Goal: Task Accomplishment & Management: Complete application form

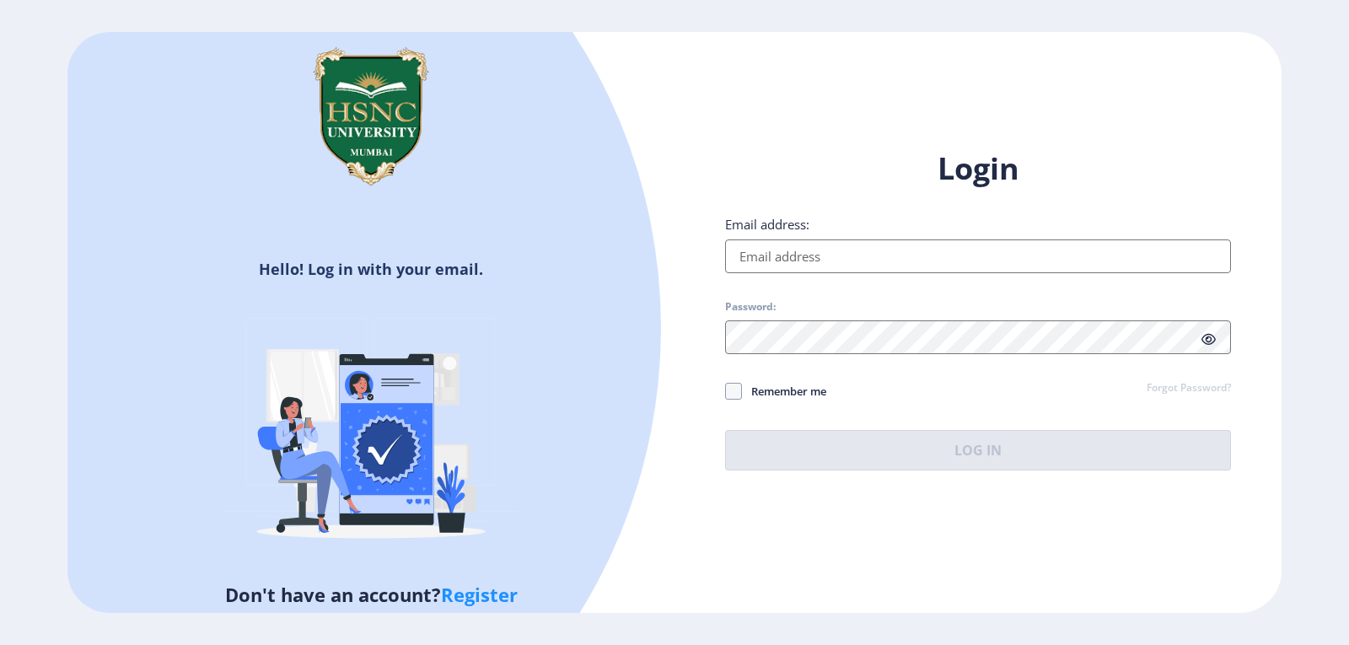
type input "[EMAIL_ADDRESS][DOMAIN_NAME]"
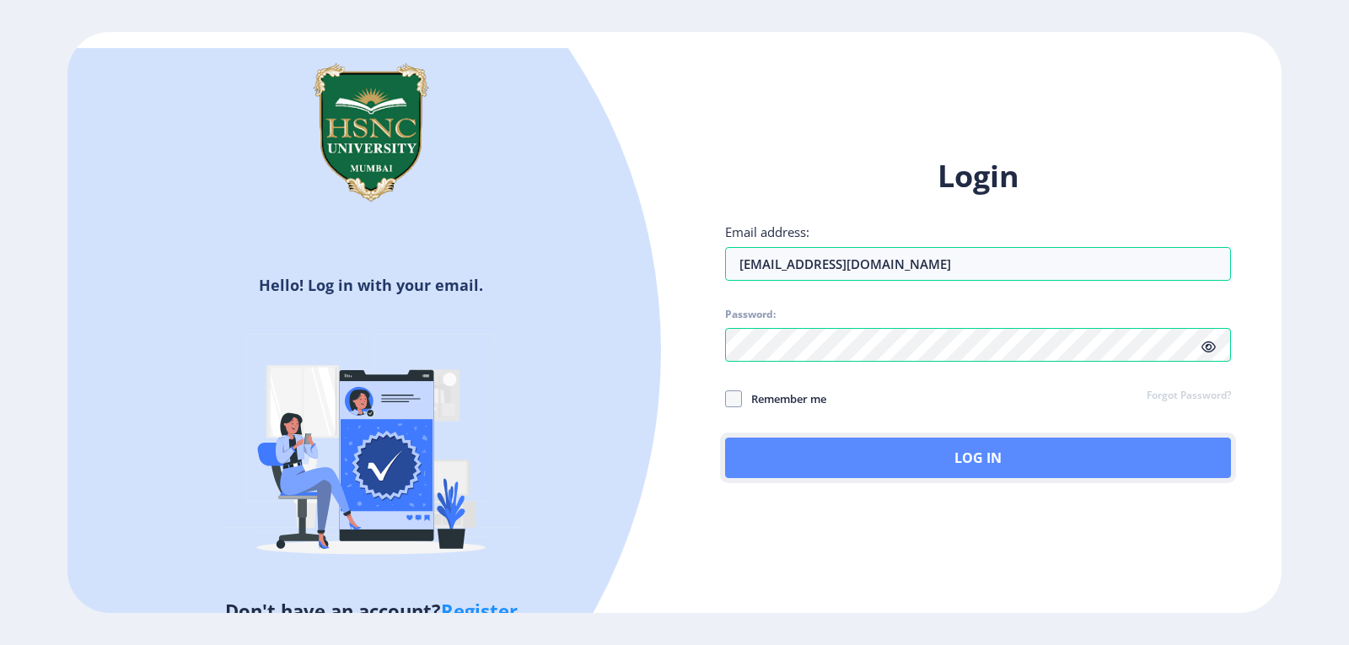
click at [994, 455] on button "Log In" at bounding box center [978, 457] width 506 height 40
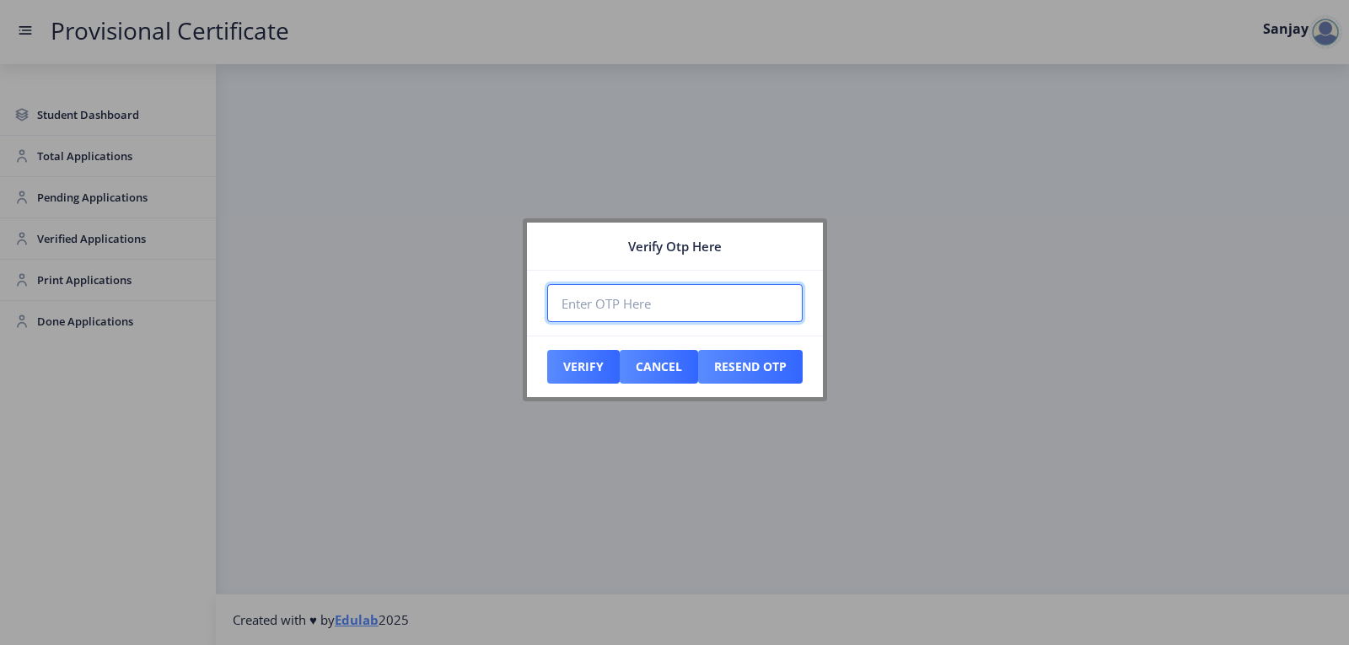
paste input "126629"
type input "126629"
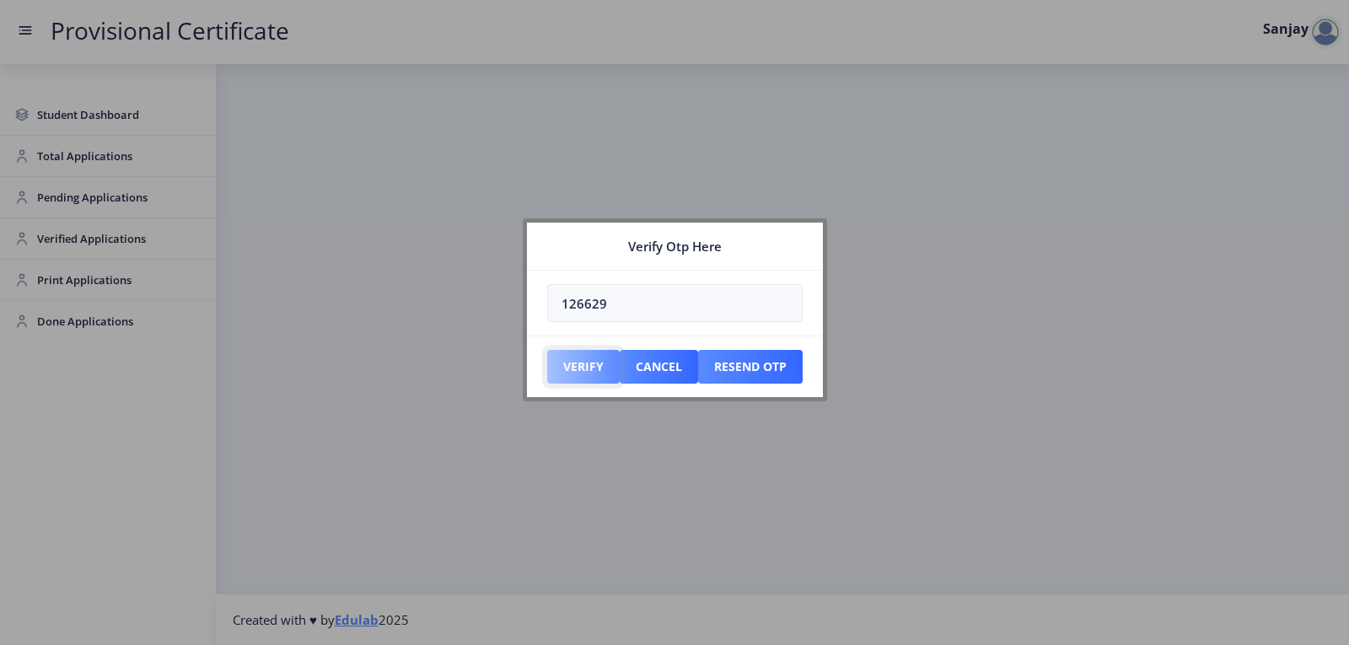
click at [604, 373] on button "Verify" at bounding box center [583, 367] width 72 height 34
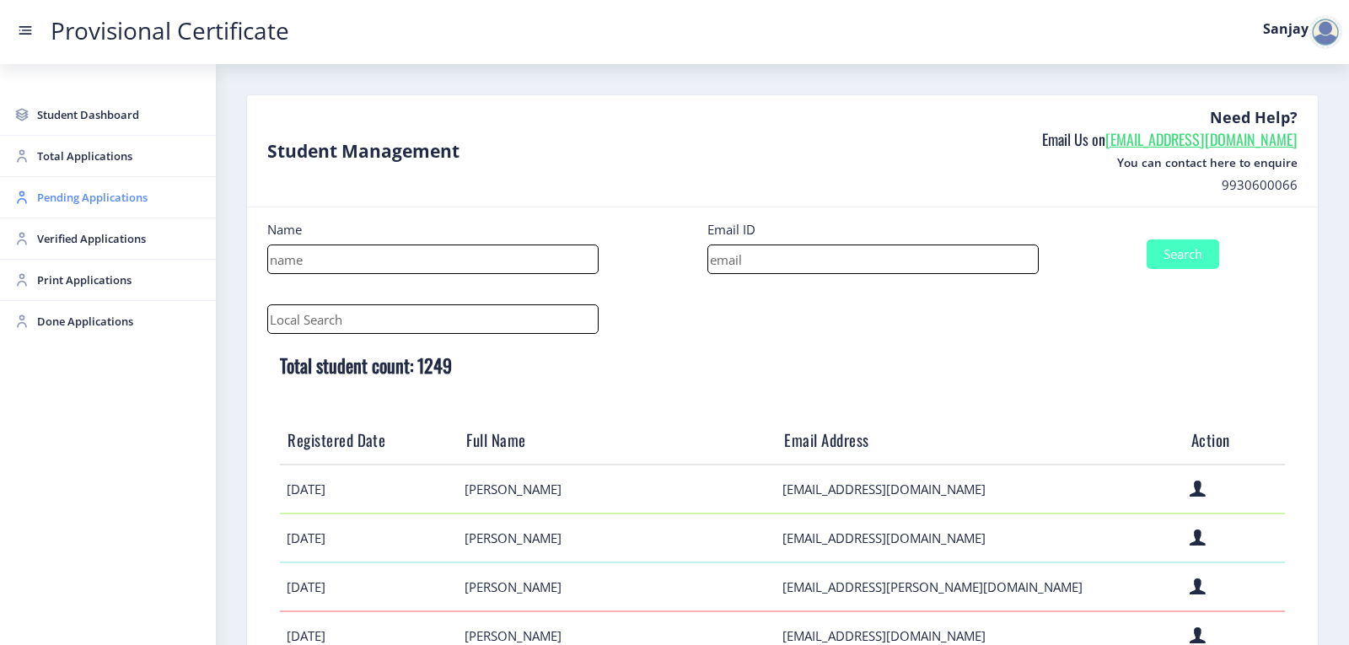
click at [92, 196] on span "Pending Applications" at bounding box center [119, 197] width 165 height 20
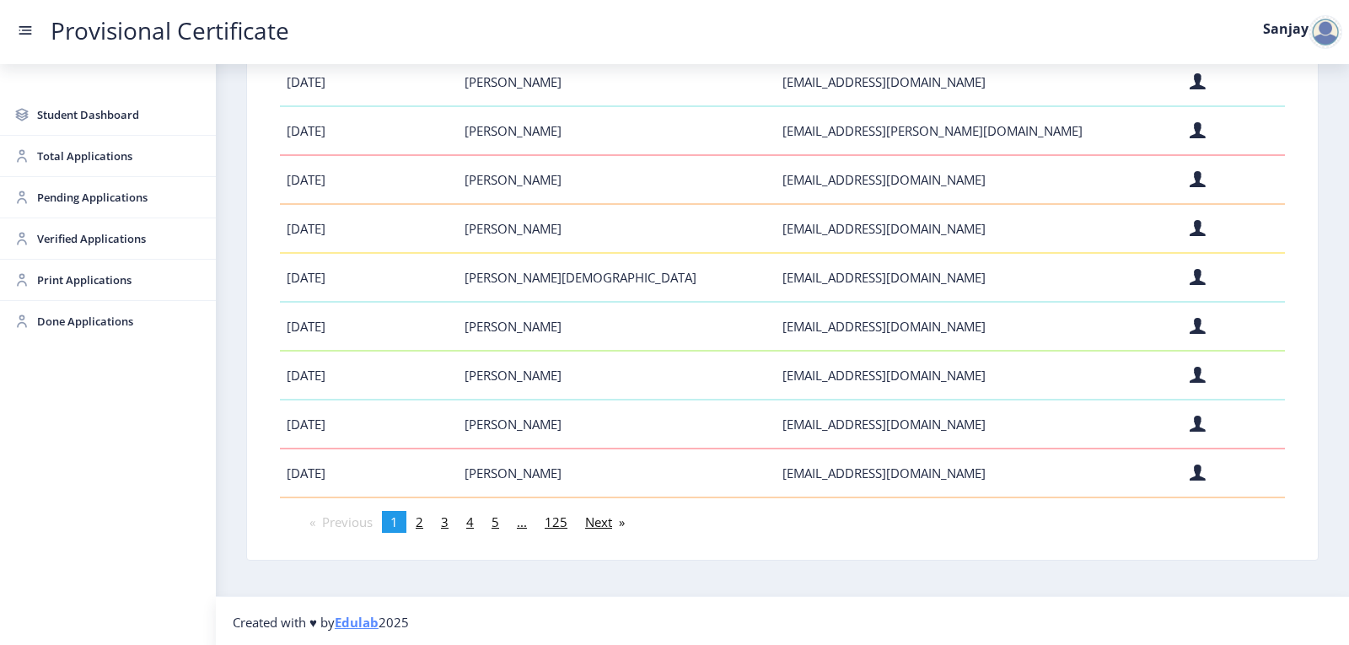
scroll to position [459, 0]
click at [114, 201] on span "Pending Applications" at bounding box center [119, 197] width 165 height 20
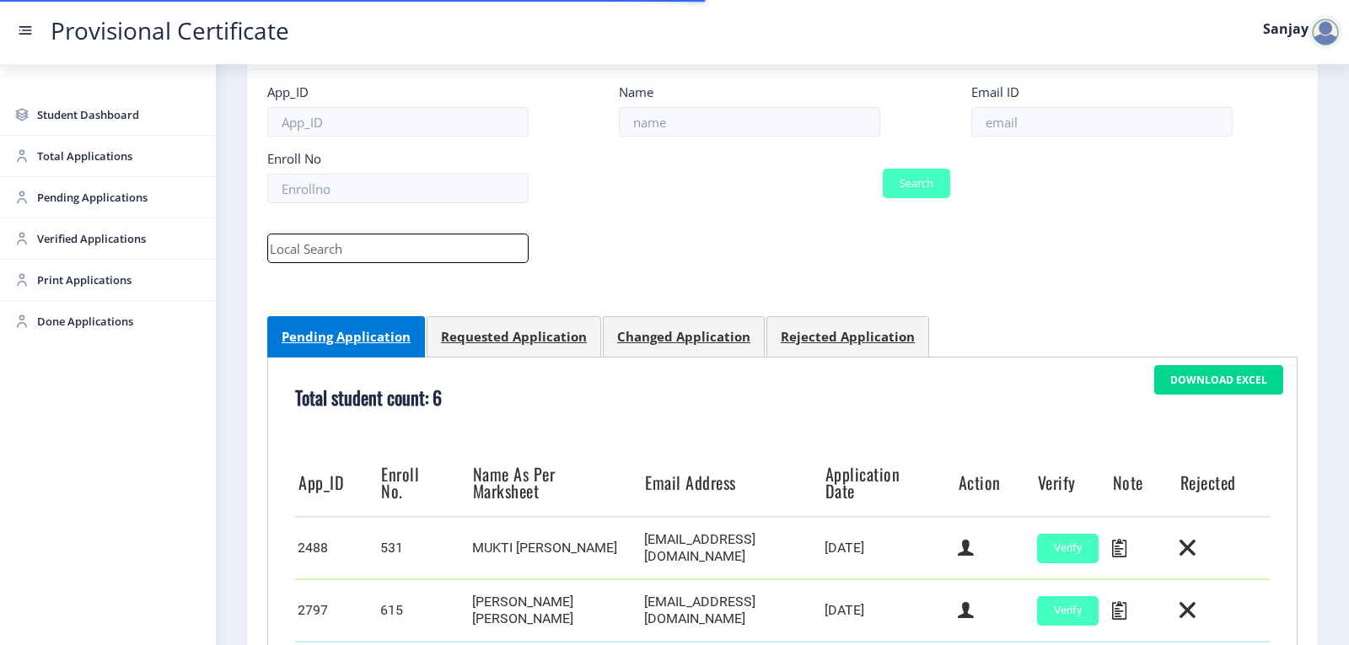
scroll to position [473, 0]
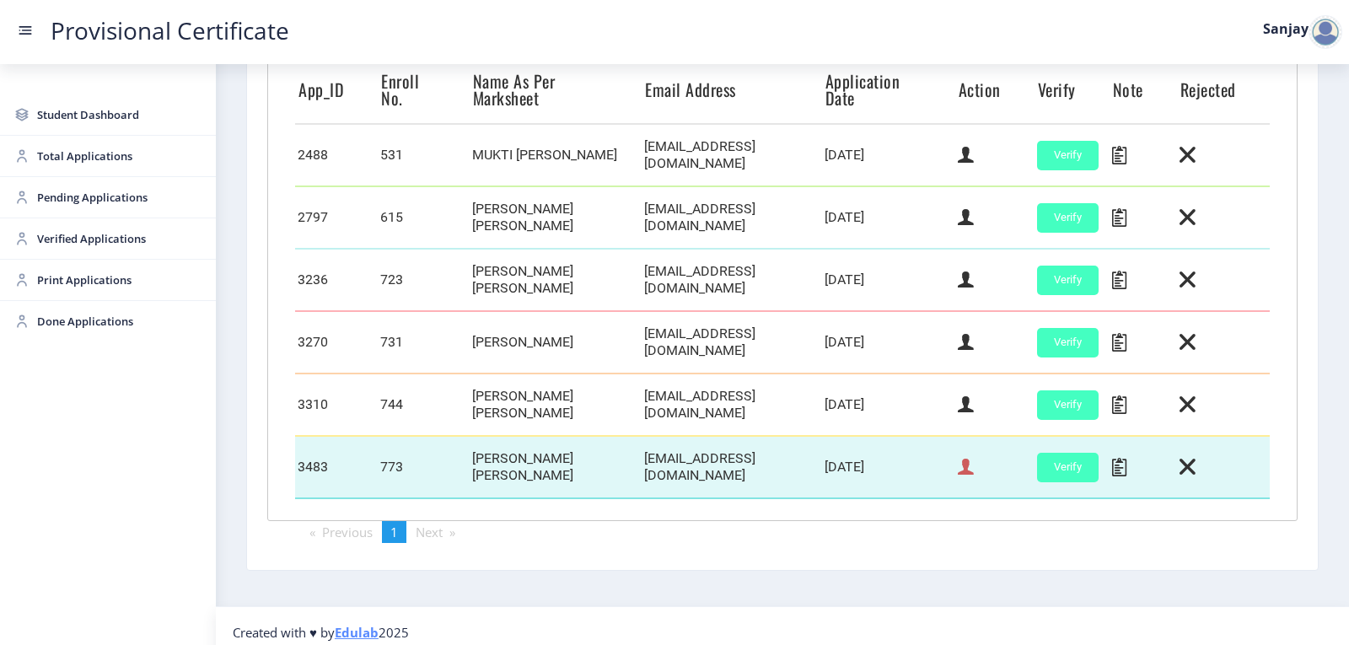
click at [963, 462] on icon at bounding box center [966, 467] width 16 height 22
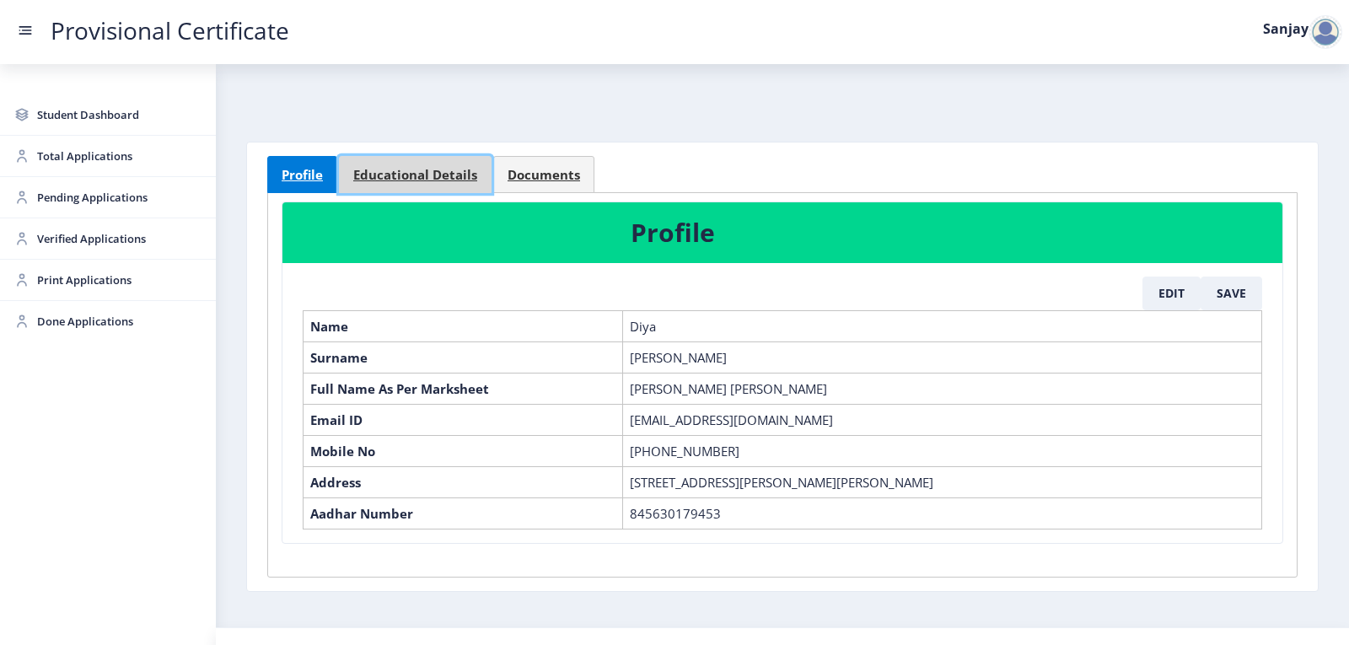
click at [439, 170] on span "Educational Details" at bounding box center [415, 175] width 124 height 13
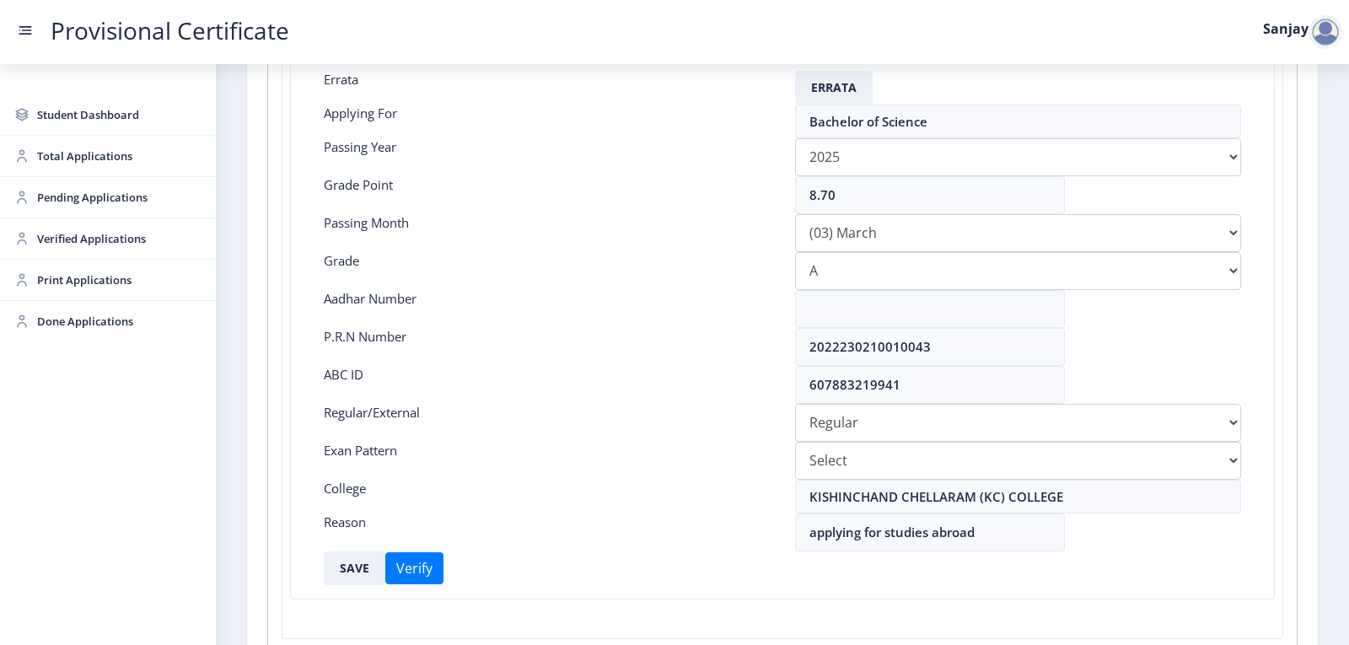
scroll to position [253, 0]
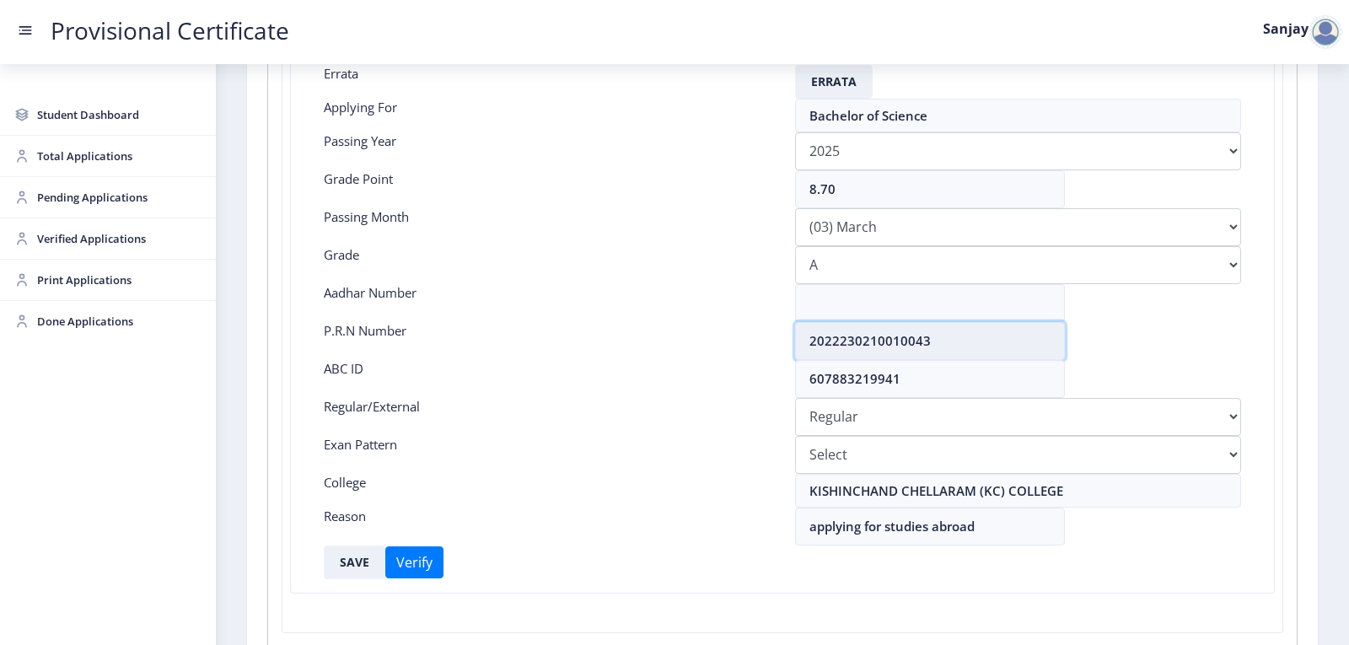
drag, startPoint x: 807, startPoint y: 335, endPoint x: 941, endPoint y: 344, distance: 134.3
click at [941, 344] on input "2022230210010043" at bounding box center [930, 341] width 270 height 38
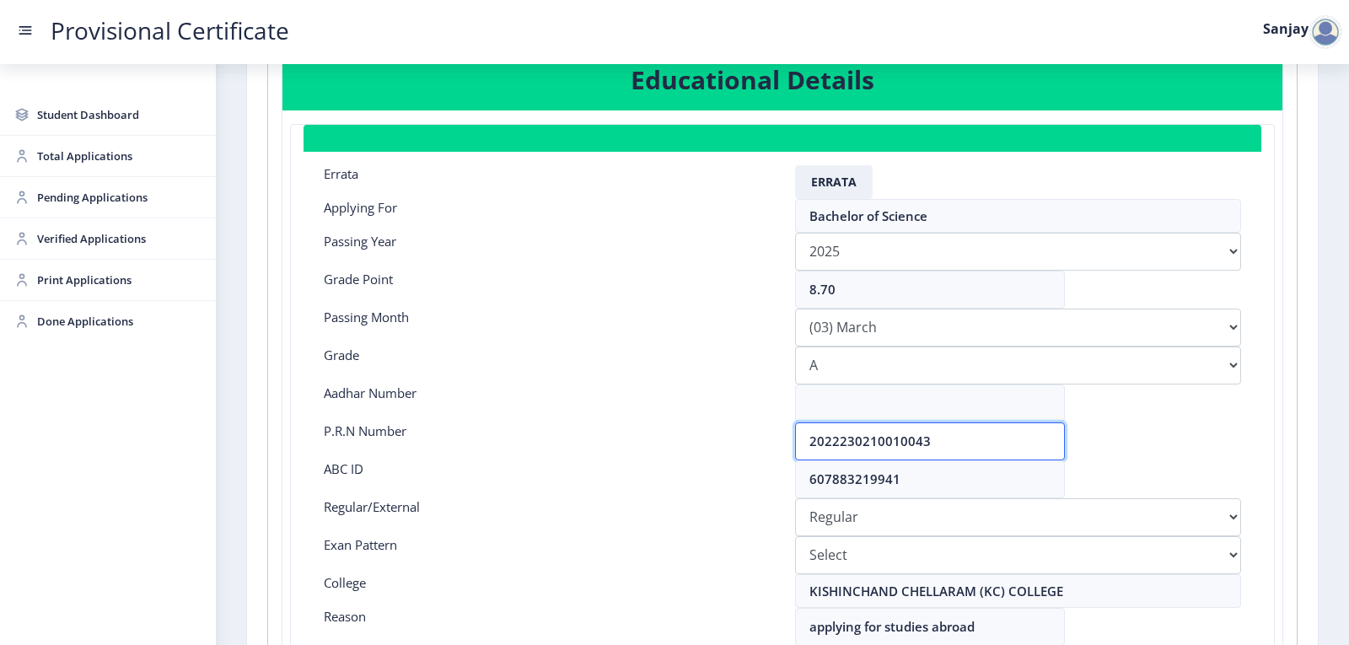
scroll to position [0, 0]
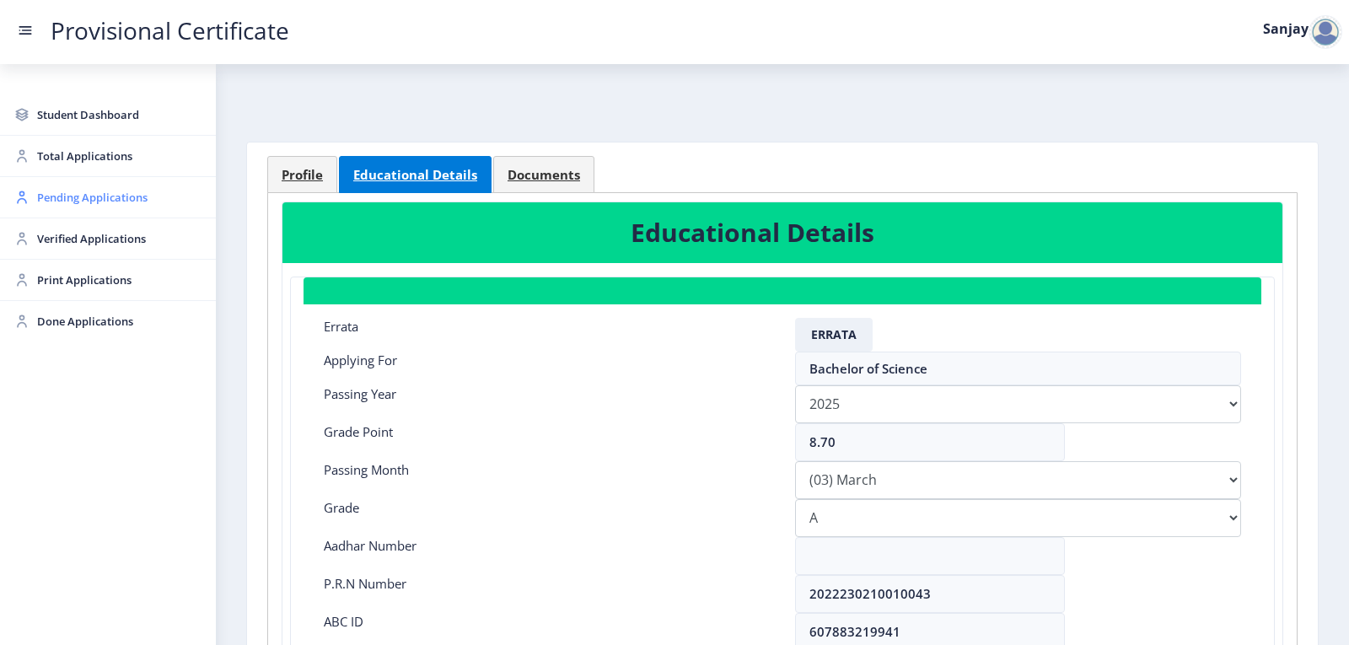
click at [96, 201] on span "Pending Applications" at bounding box center [119, 197] width 165 height 20
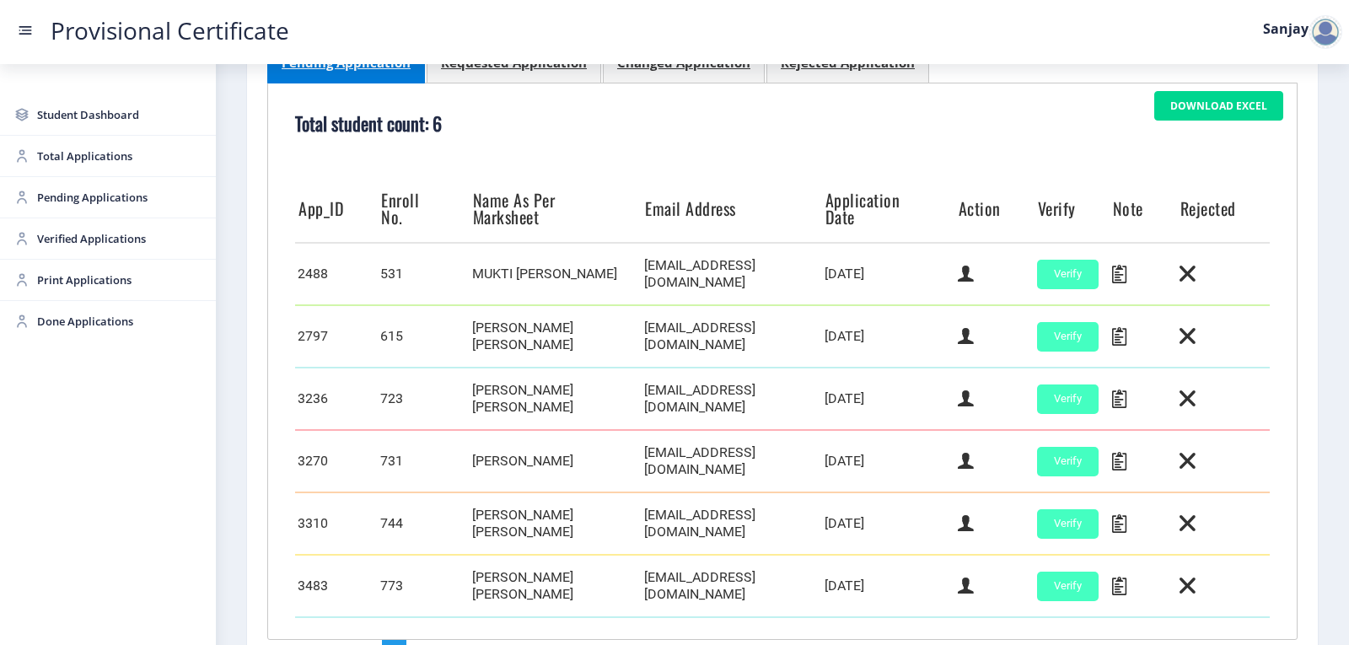
scroll to position [473, 0]
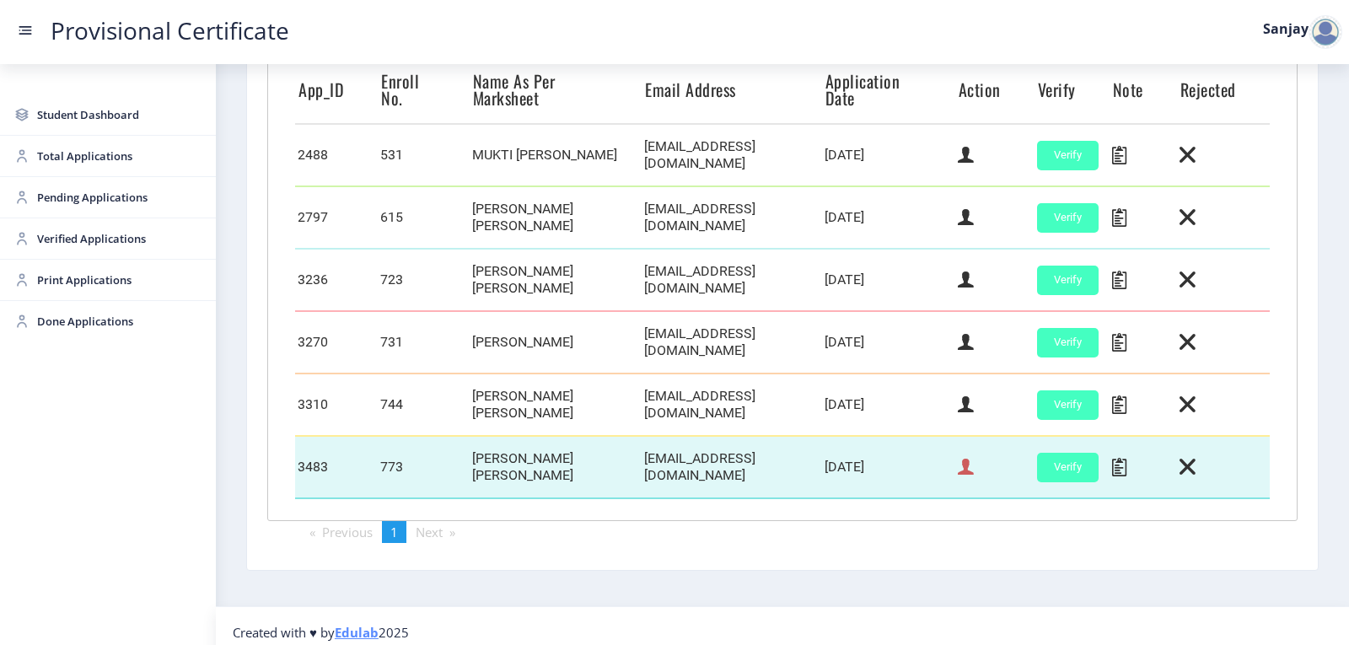
click at [964, 461] on icon at bounding box center [966, 467] width 16 height 22
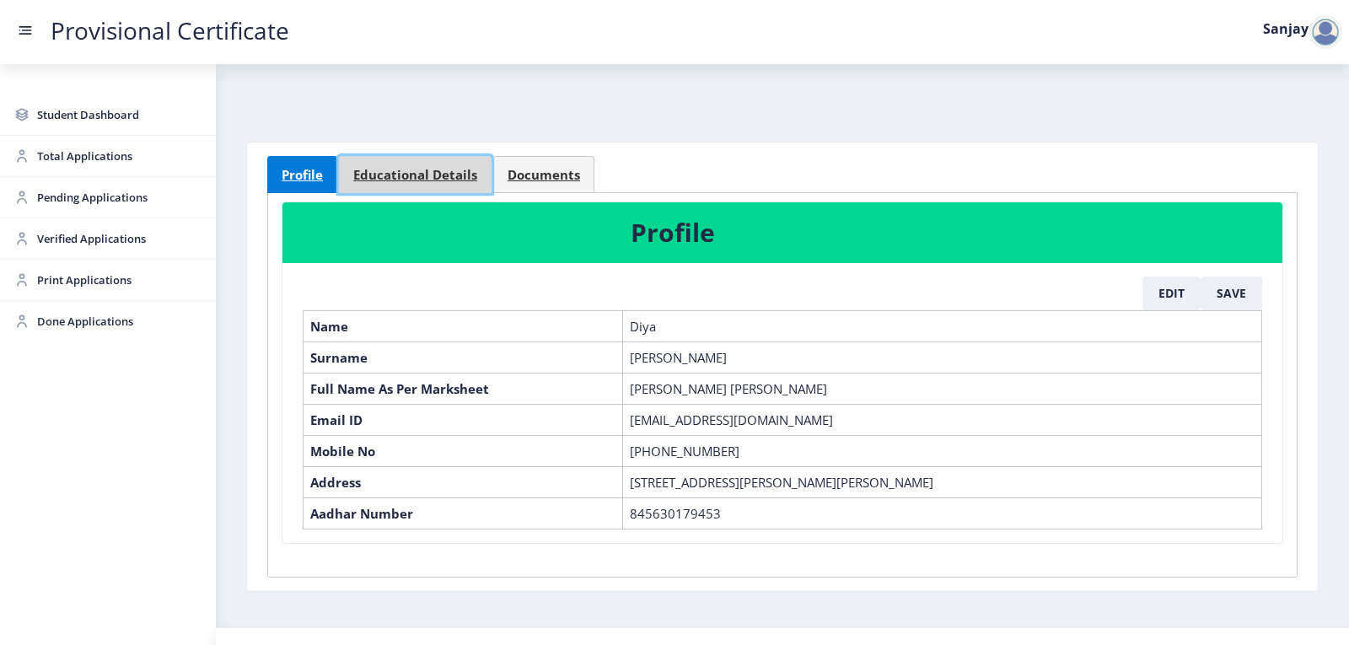
click at [425, 176] on span "Educational Details" at bounding box center [415, 175] width 124 height 13
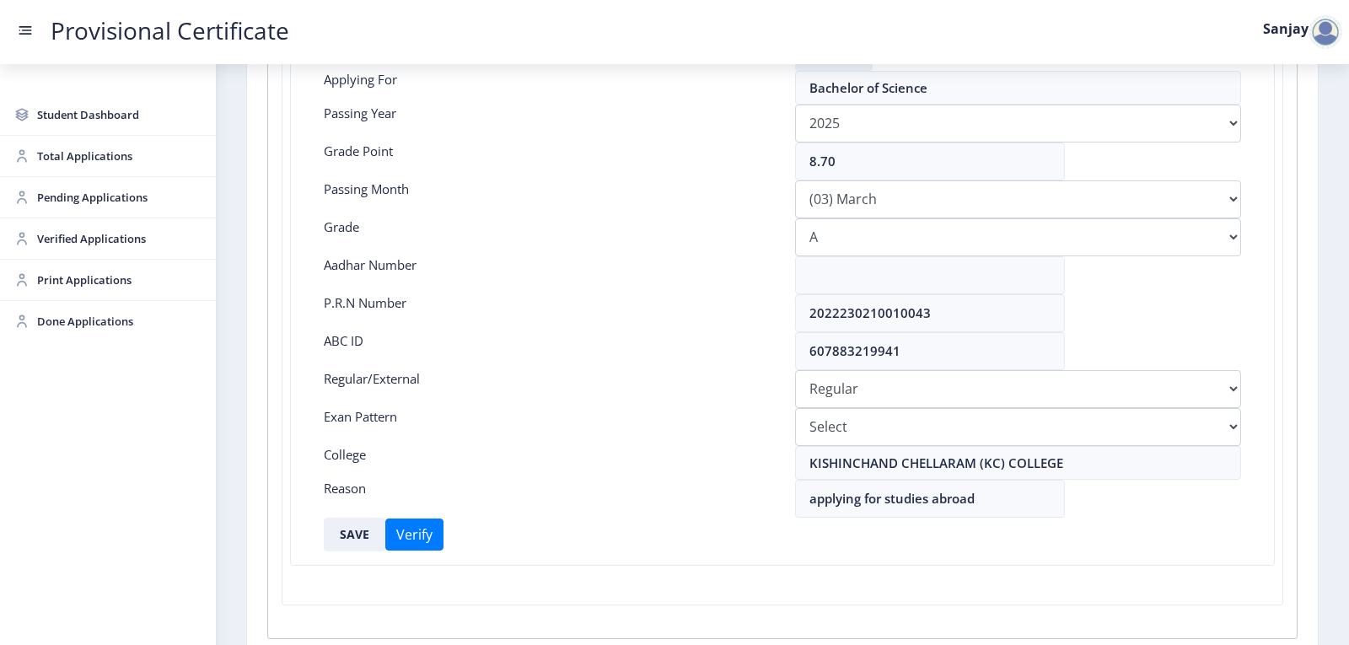
scroll to position [376, 0]
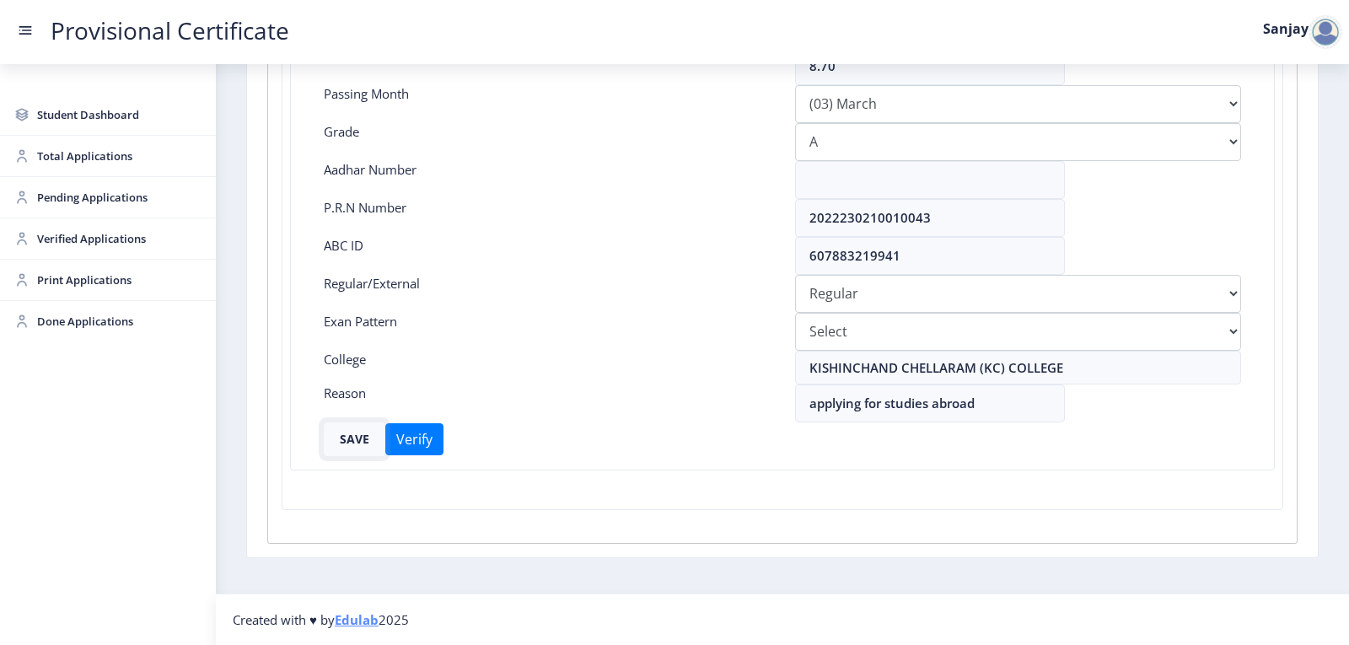
click at [346, 441] on button "SAVE" at bounding box center [355, 439] width 62 height 34
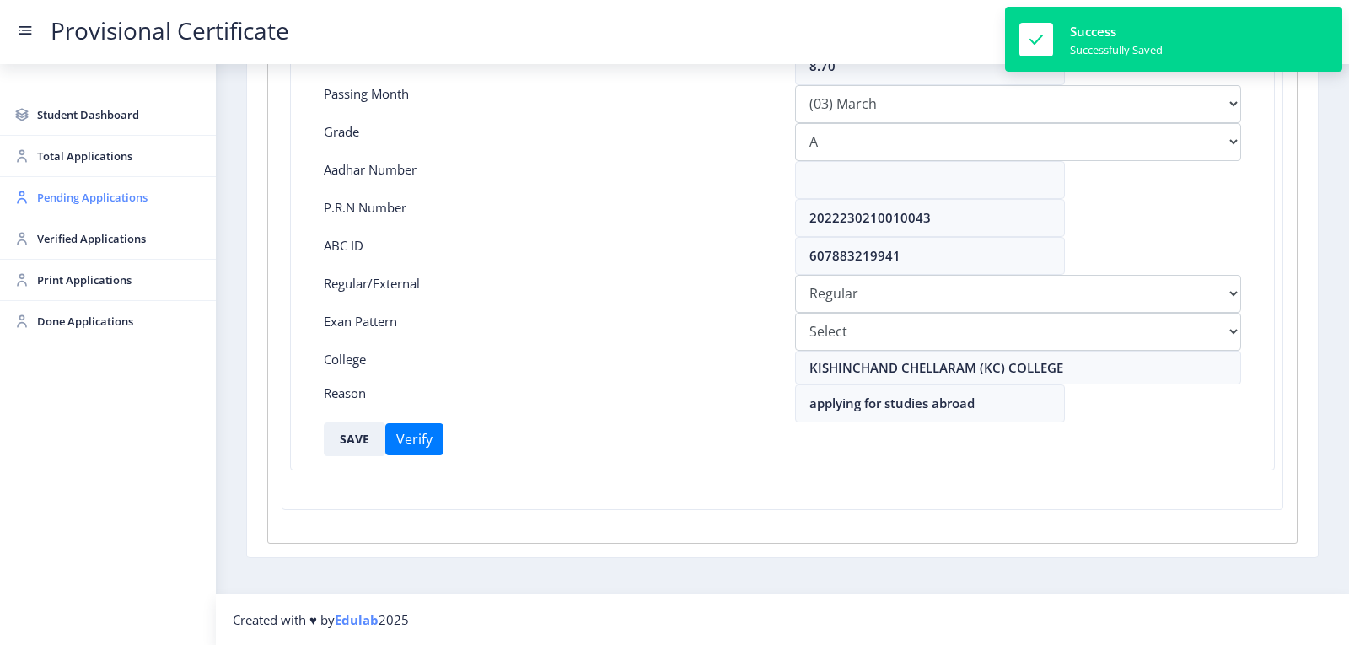
click at [71, 198] on span "Pending Applications" at bounding box center [119, 197] width 165 height 20
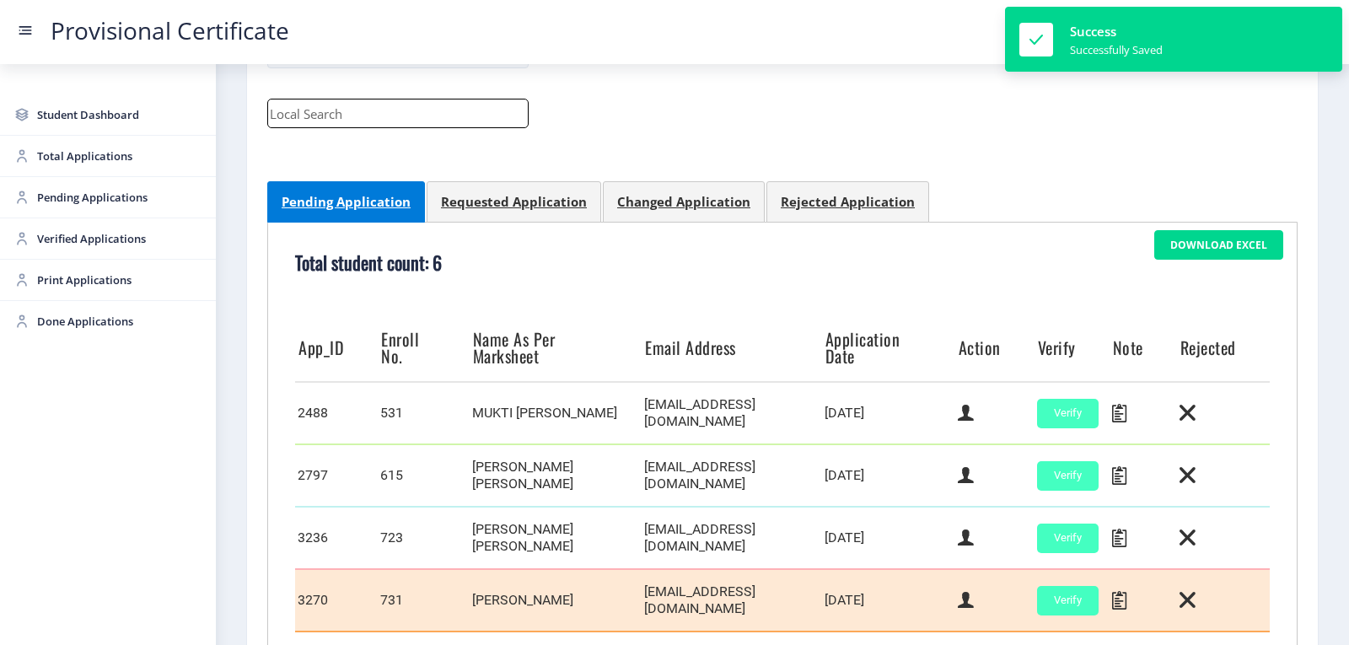
scroll to position [473, 0]
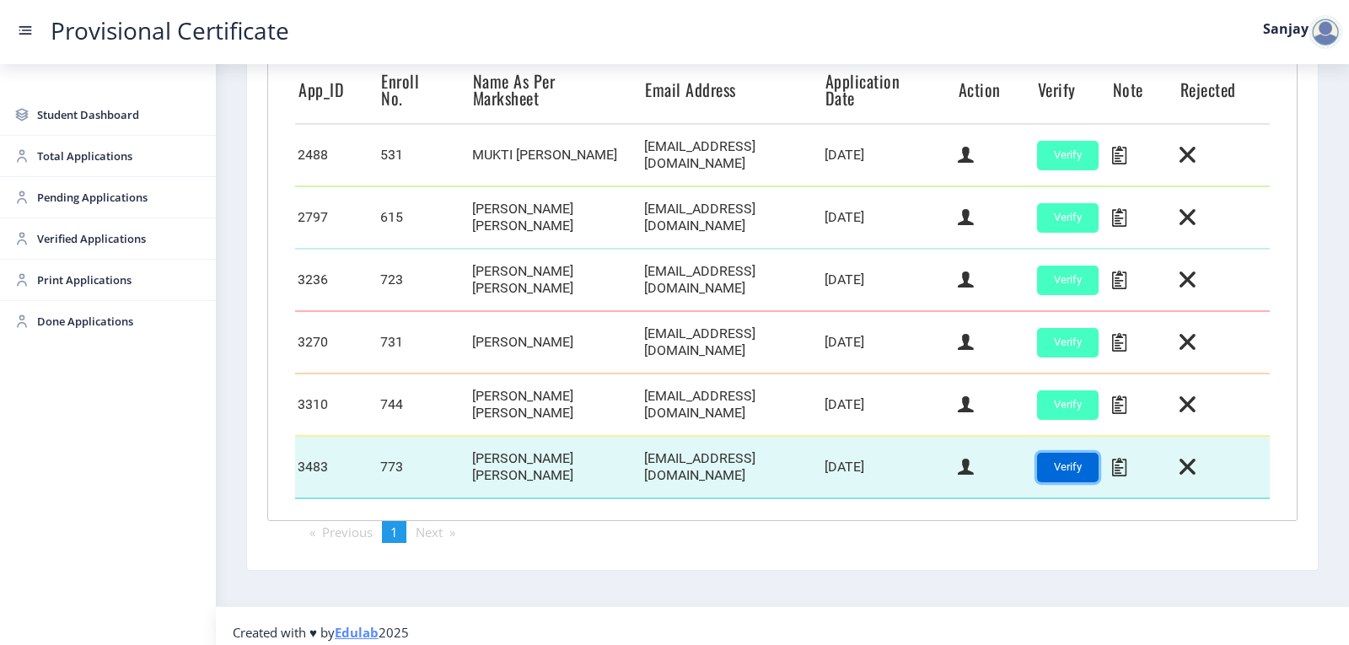
click at [1063, 462] on button "Verify" at bounding box center [1068, 468] width 62 height 30
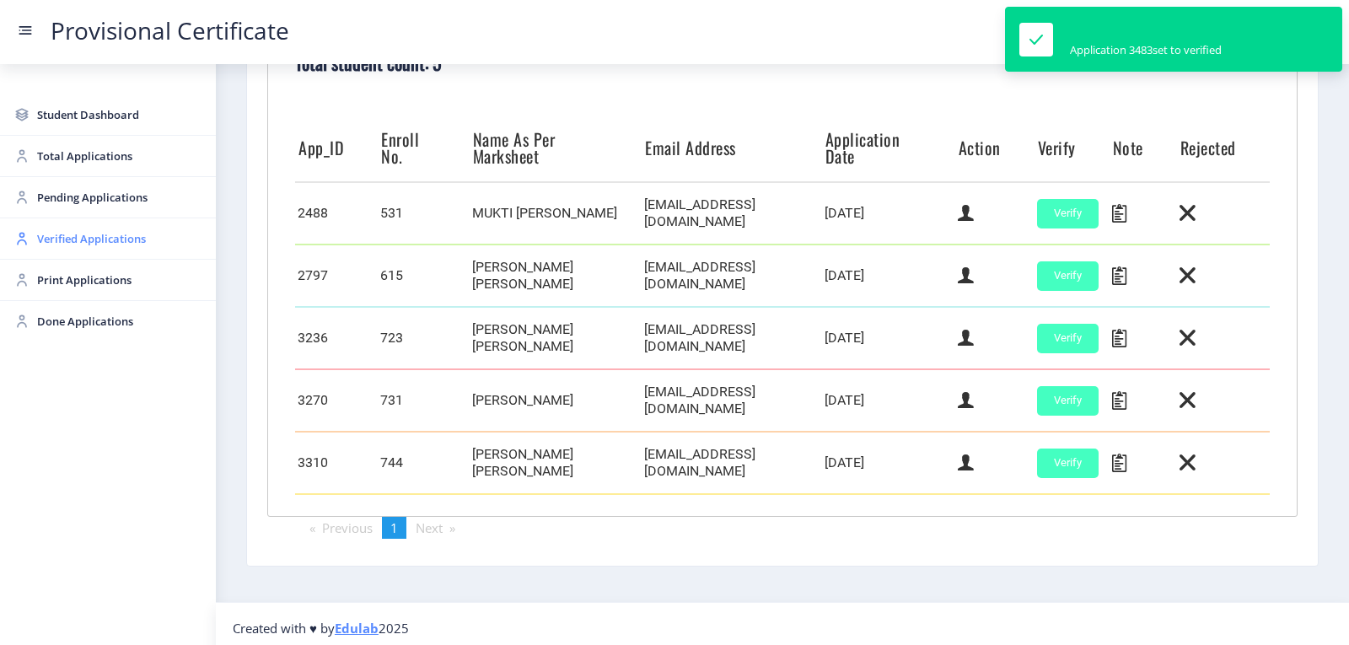
click at [126, 239] on span "Verified Applications" at bounding box center [119, 238] width 165 height 20
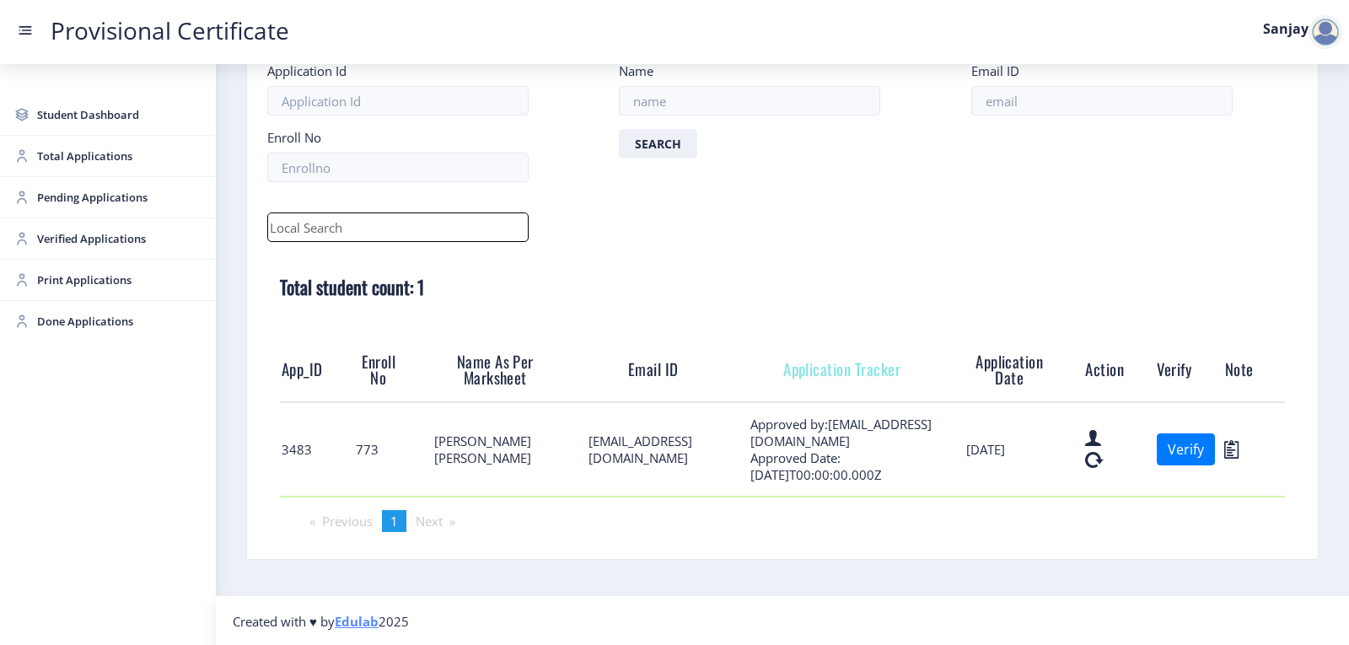
scroll to position [103, 0]
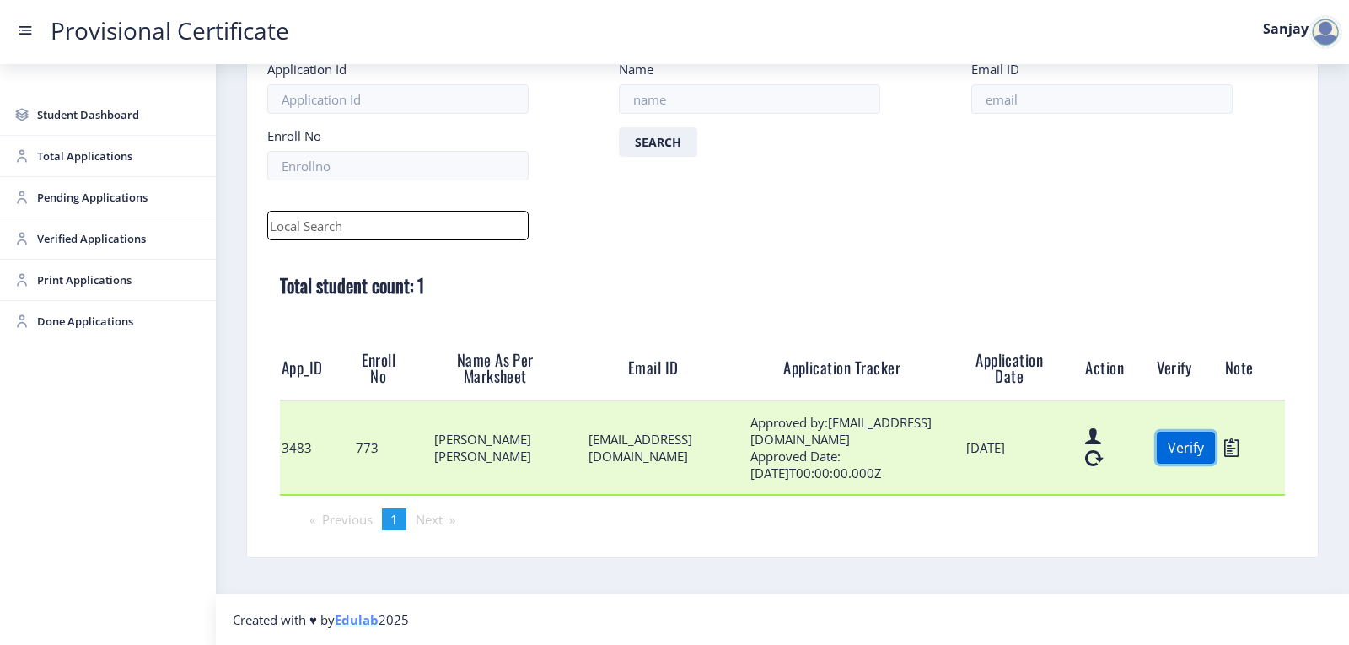
click at [1169, 452] on button "Verify" at bounding box center [1185, 448] width 58 height 32
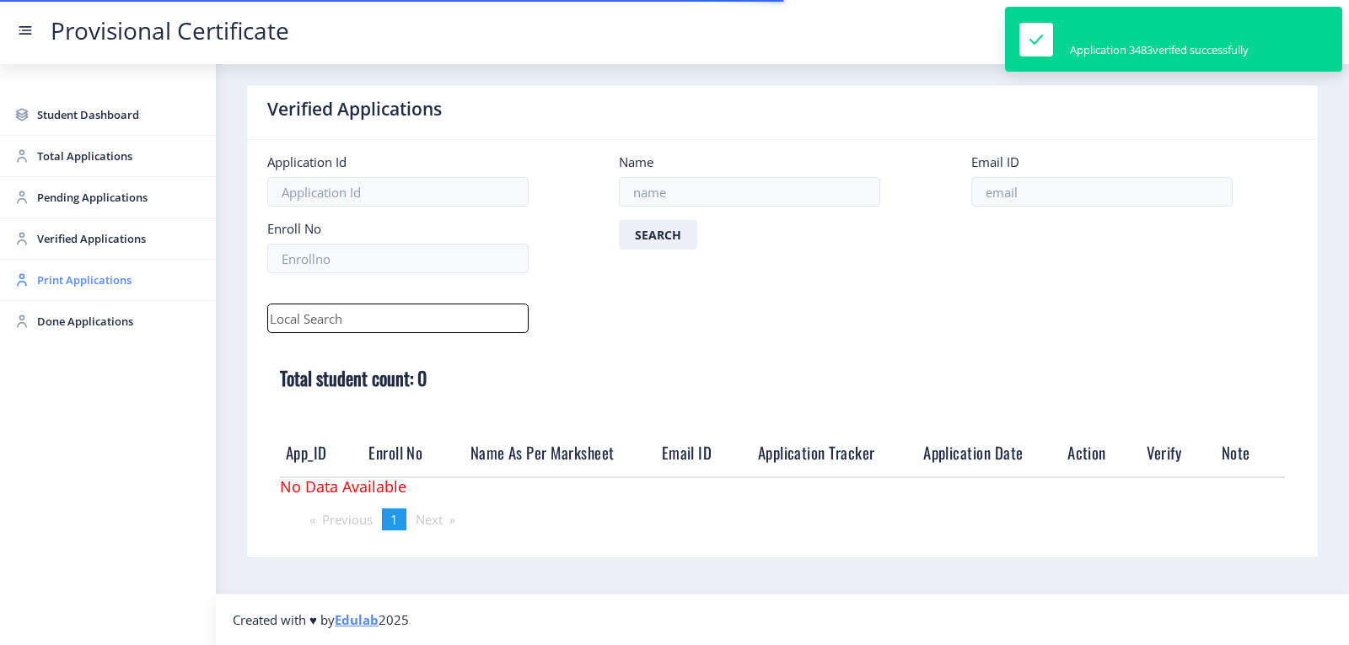
scroll to position [10, 0]
click at [55, 282] on span "Print Applications" at bounding box center [119, 280] width 165 height 20
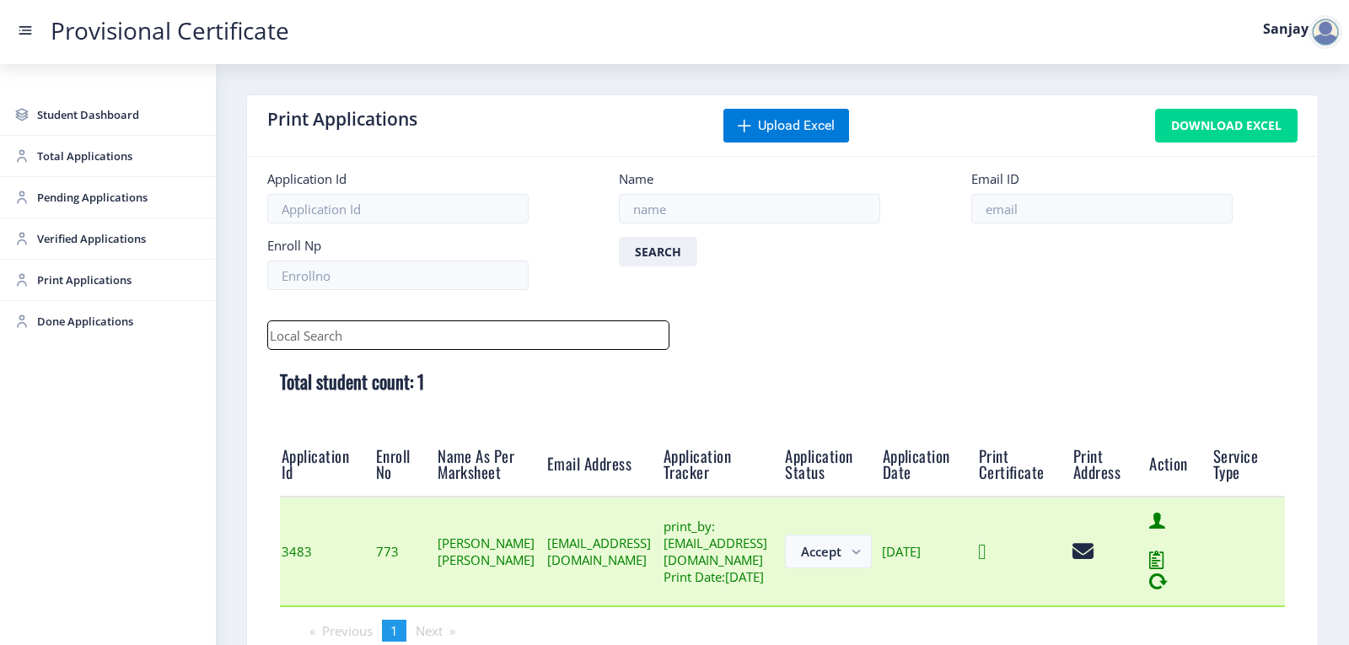
click at [985, 562] on icon at bounding box center [982, 551] width 8 height 21
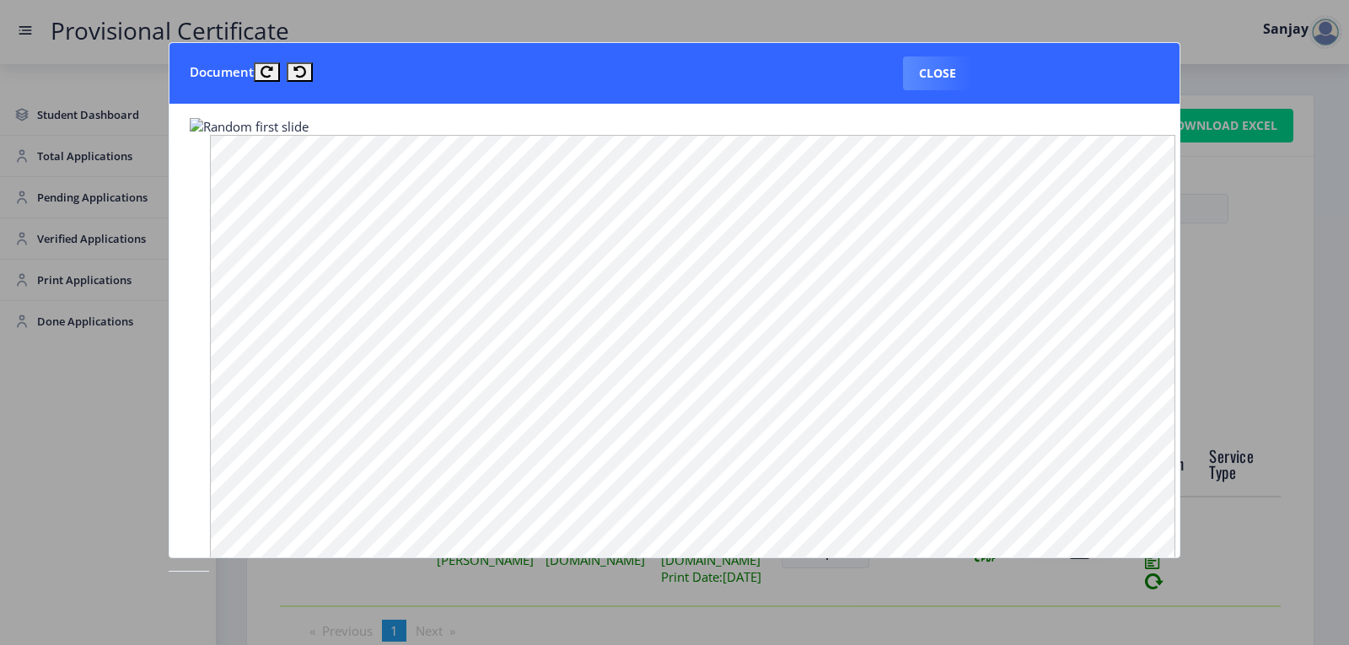
click at [192, 123] on img at bounding box center [249, 126] width 119 height 17
click at [931, 76] on button "Close" at bounding box center [937, 73] width 69 height 34
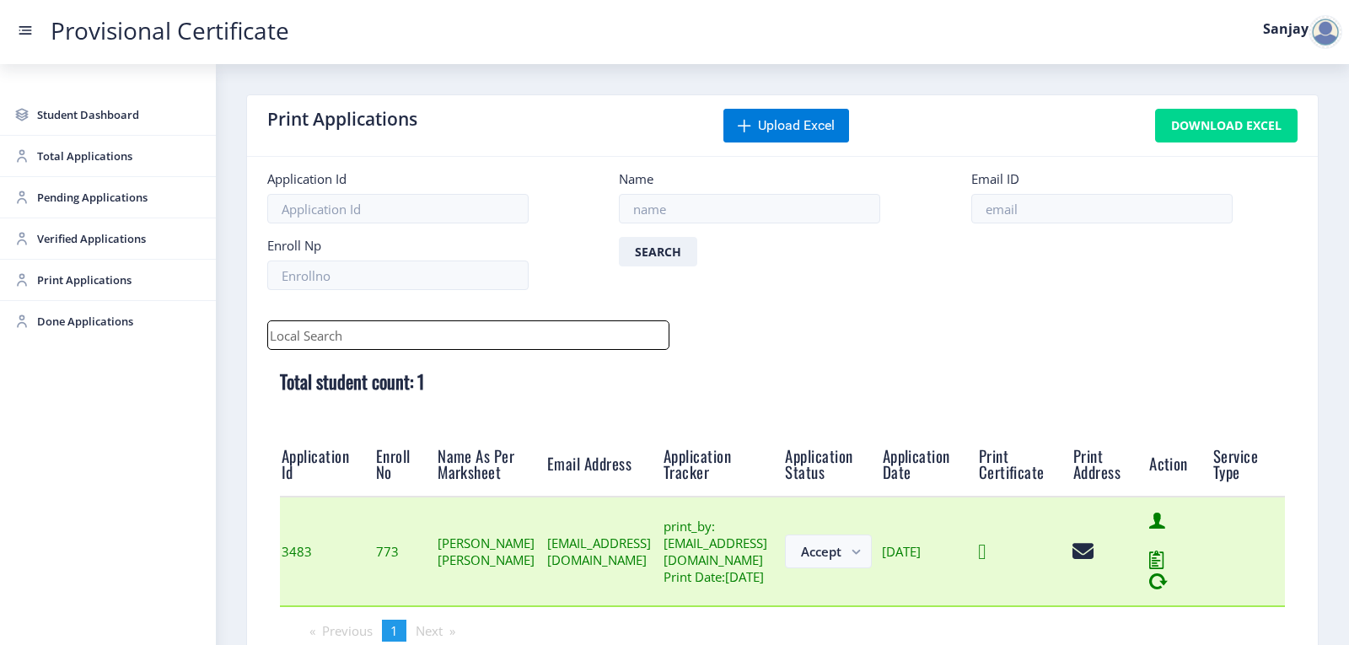
click at [1071, 570] on td at bounding box center [1024, 551] width 94 height 110
click at [985, 562] on icon at bounding box center [982, 551] width 8 height 21
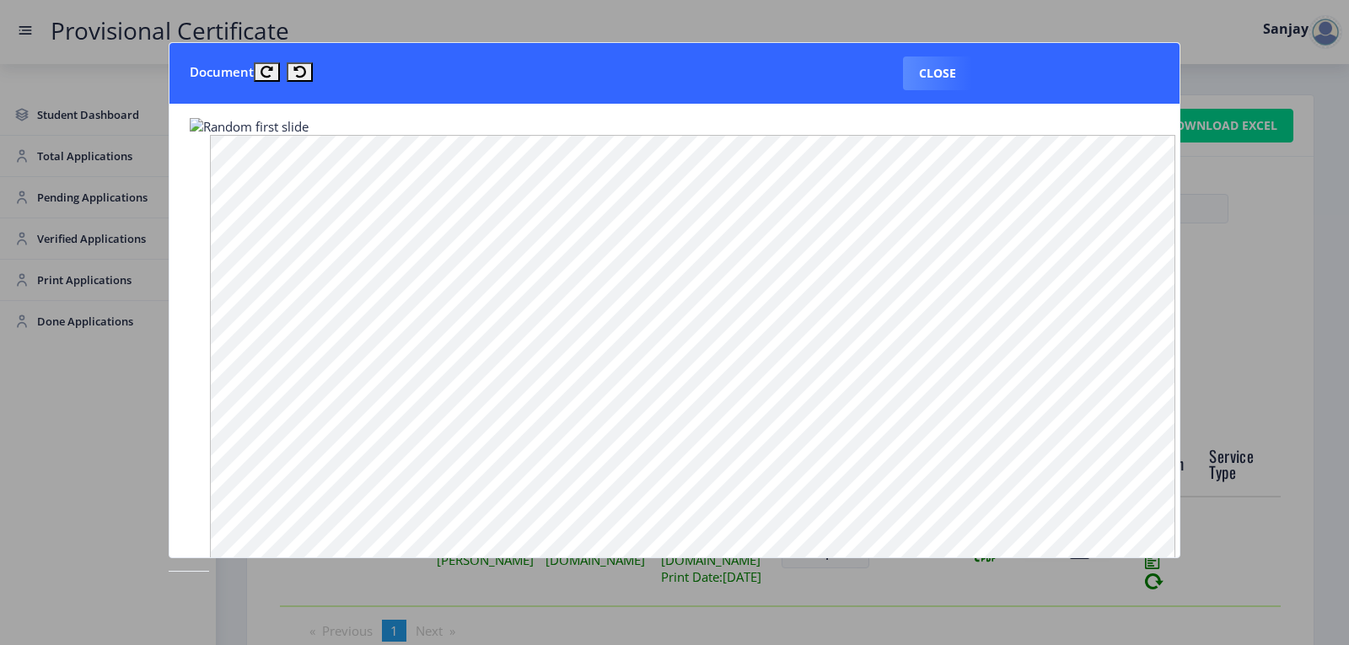
click at [237, 132] on img at bounding box center [249, 126] width 119 height 17
drag, startPoint x: 237, startPoint y: 127, endPoint x: 226, endPoint y: 126, distance: 11.0
click at [233, 126] on img at bounding box center [249, 126] width 119 height 17
click at [212, 126] on img at bounding box center [249, 126] width 119 height 17
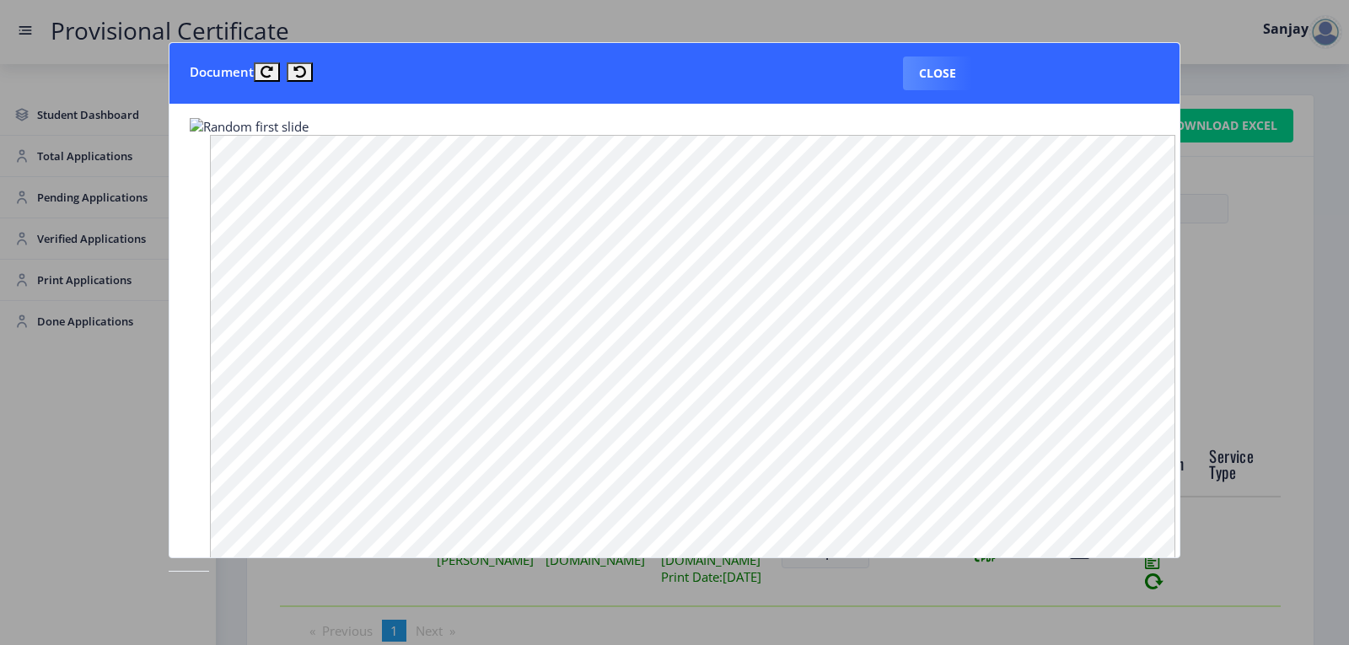
click at [212, 126] on img at bounding box center [249, 126] width 119 height 17
click at [271, 70] on icon at bounding box center [266, 72] width 13 height 13
click at [306, 71] on icon at bounding box center [299, 72] width 13 height 13
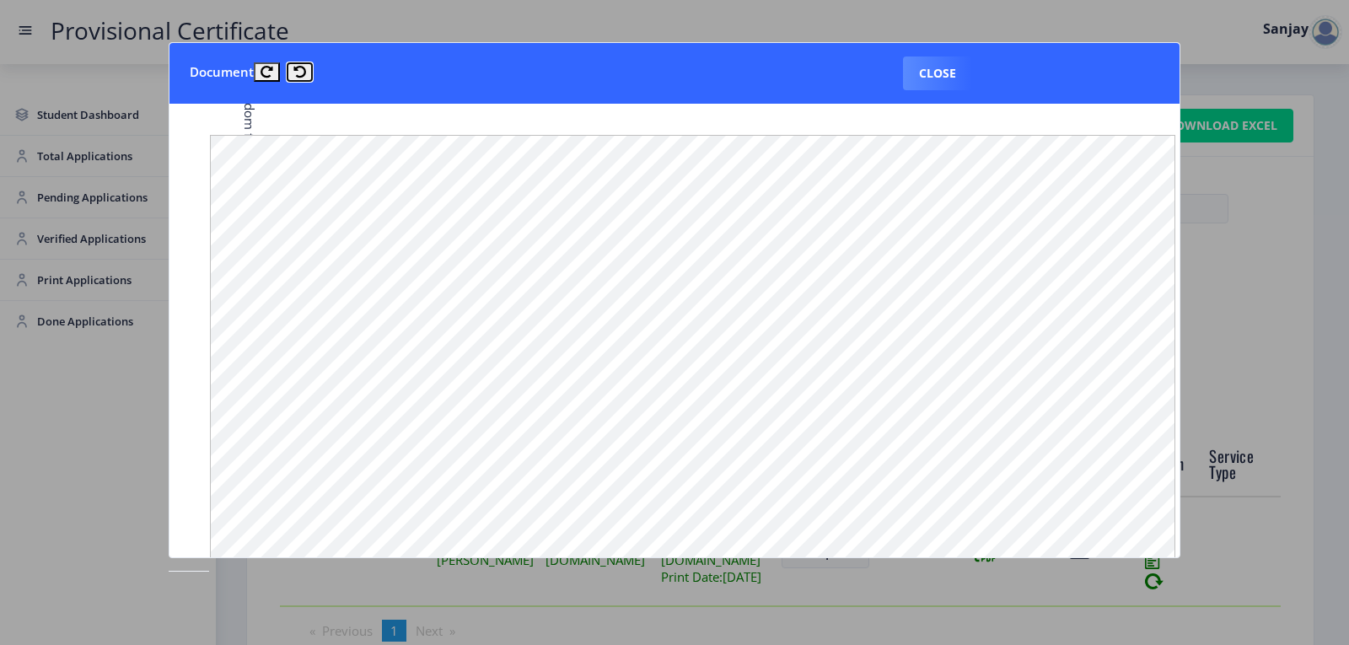
click at [306, 71] on icon at bounding box center [299, 72] width 13 height 13
click at [280, 71] on button at bounding box center [267, 71] width 26 height 19
click at [283, 74] on nb-card-header "Document Close" at bounding box center [674, 73] width 1010 height 61
click at [943, 74] on button "Close" at bounding box center [937, 73] width 69 height 34
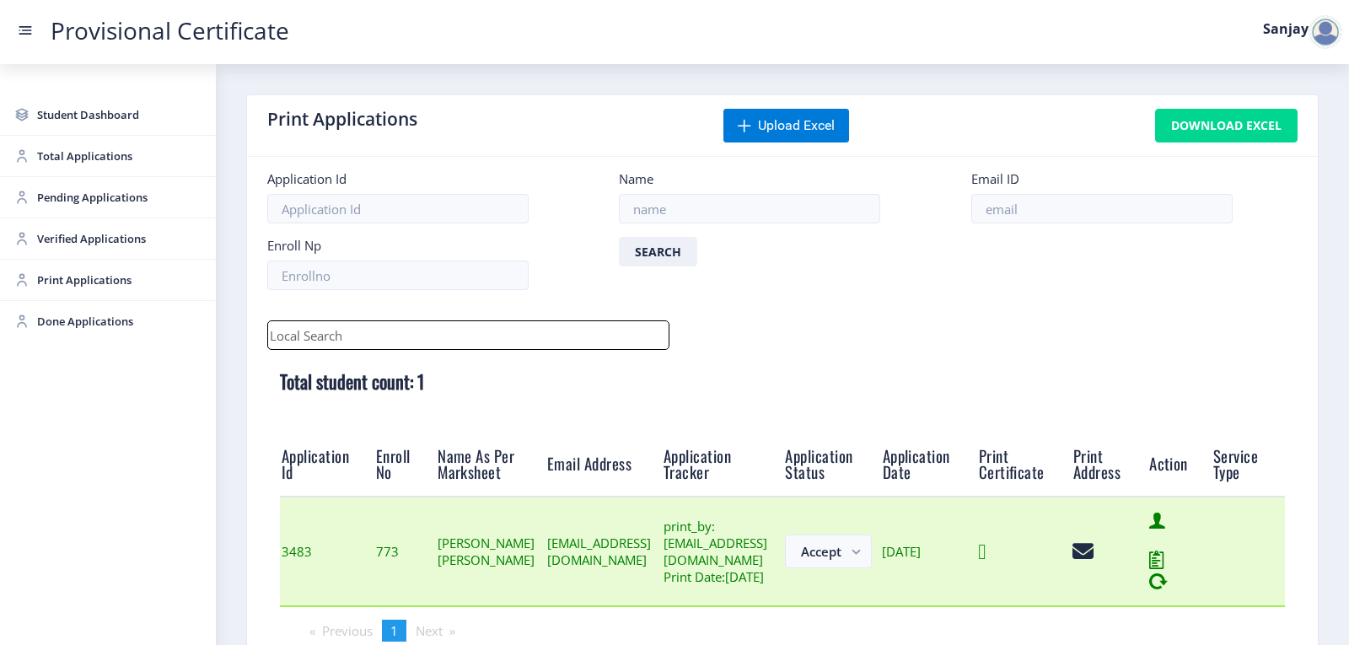
click at [985, 562] on icon at bounding box center [982, 551] width 8 height 21
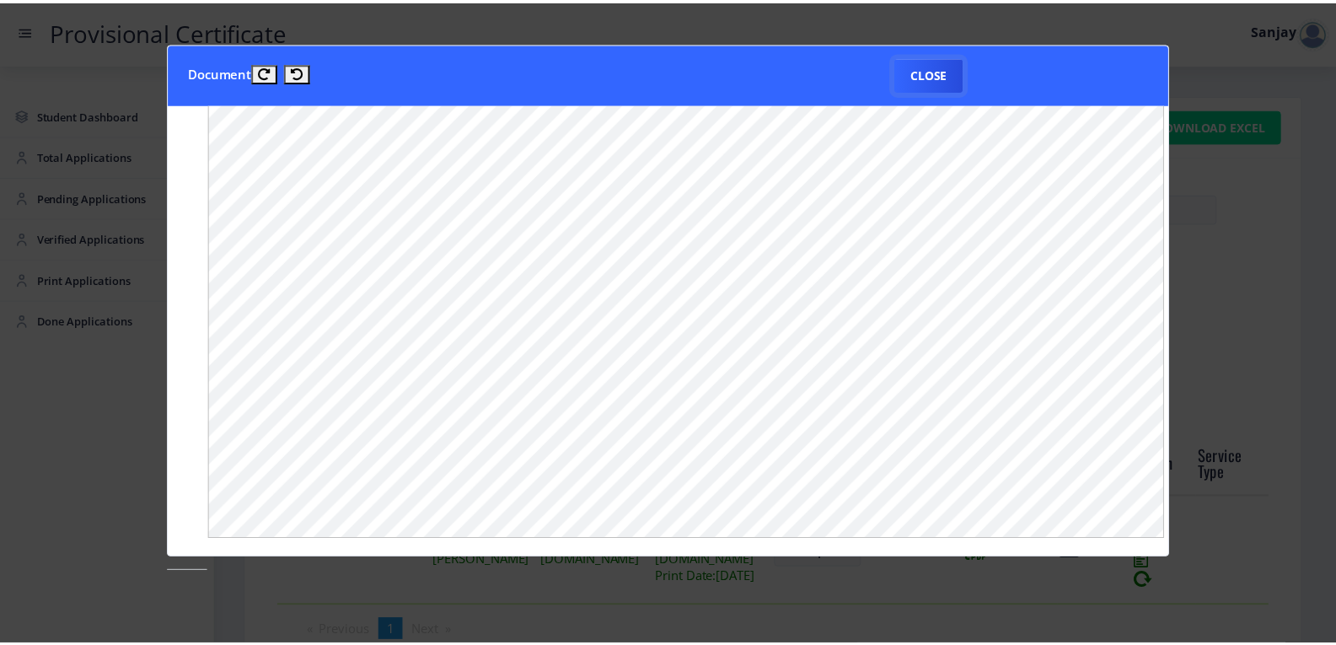
scroll to position [190, 0]
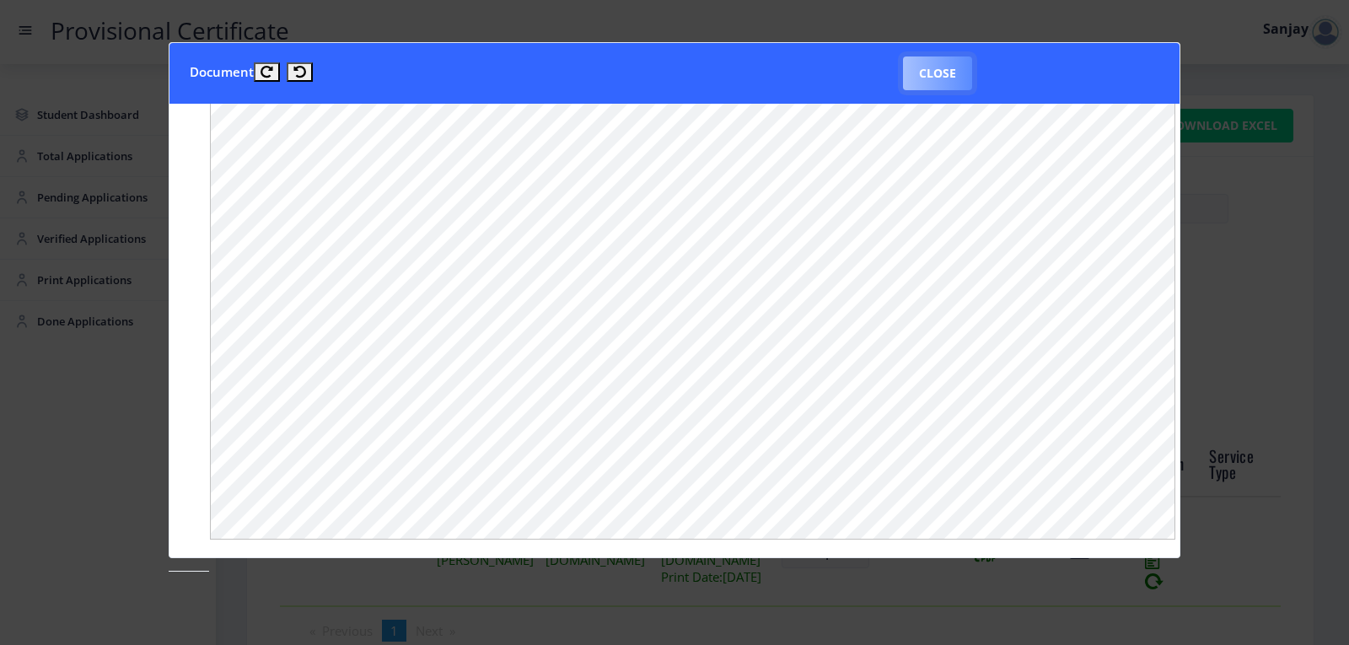
click at [940, 72] on button "Close" at bounding box center [937, 73] width 69 height 34
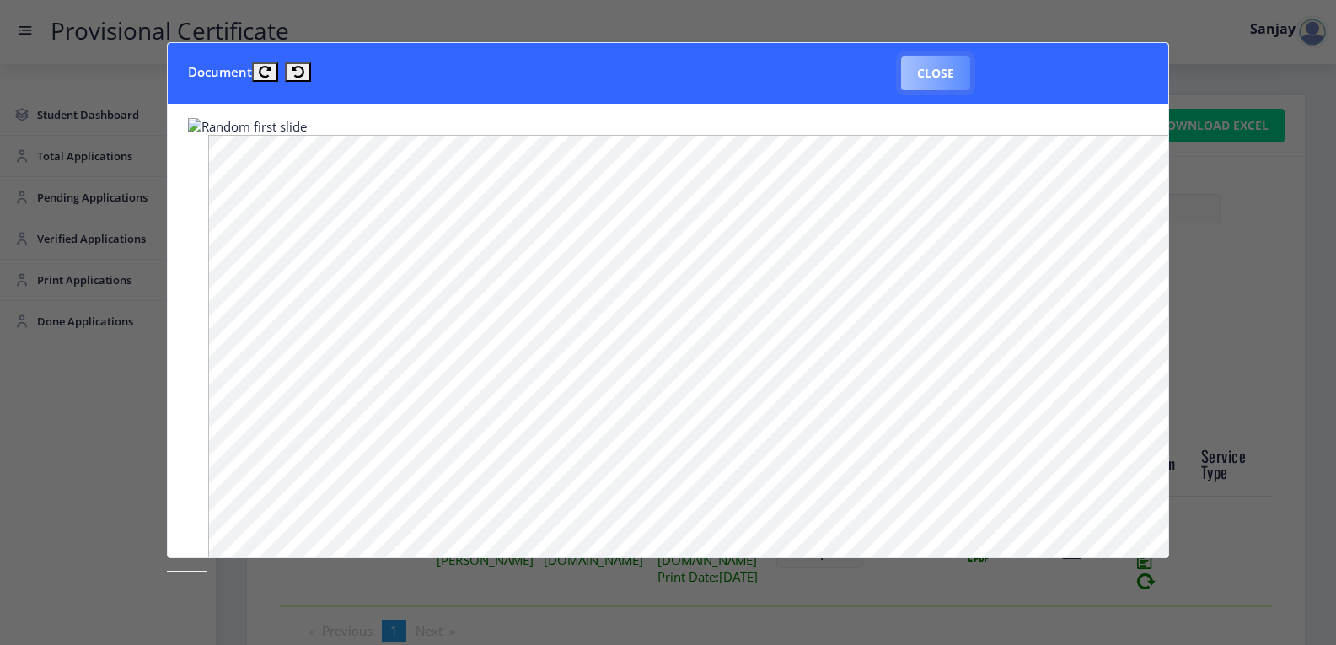
click at [927, 83] on button "Close" at bounding box center [935, 73] width 69 height 34
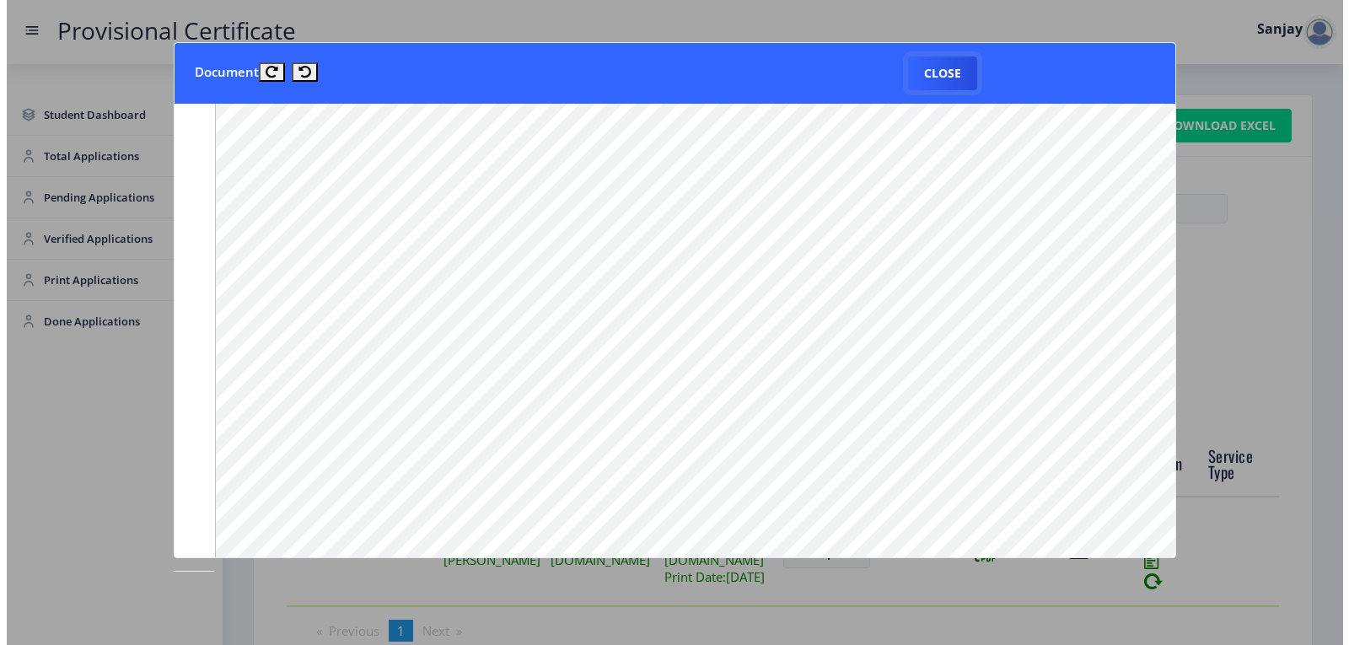
scroll to position [0, 0]
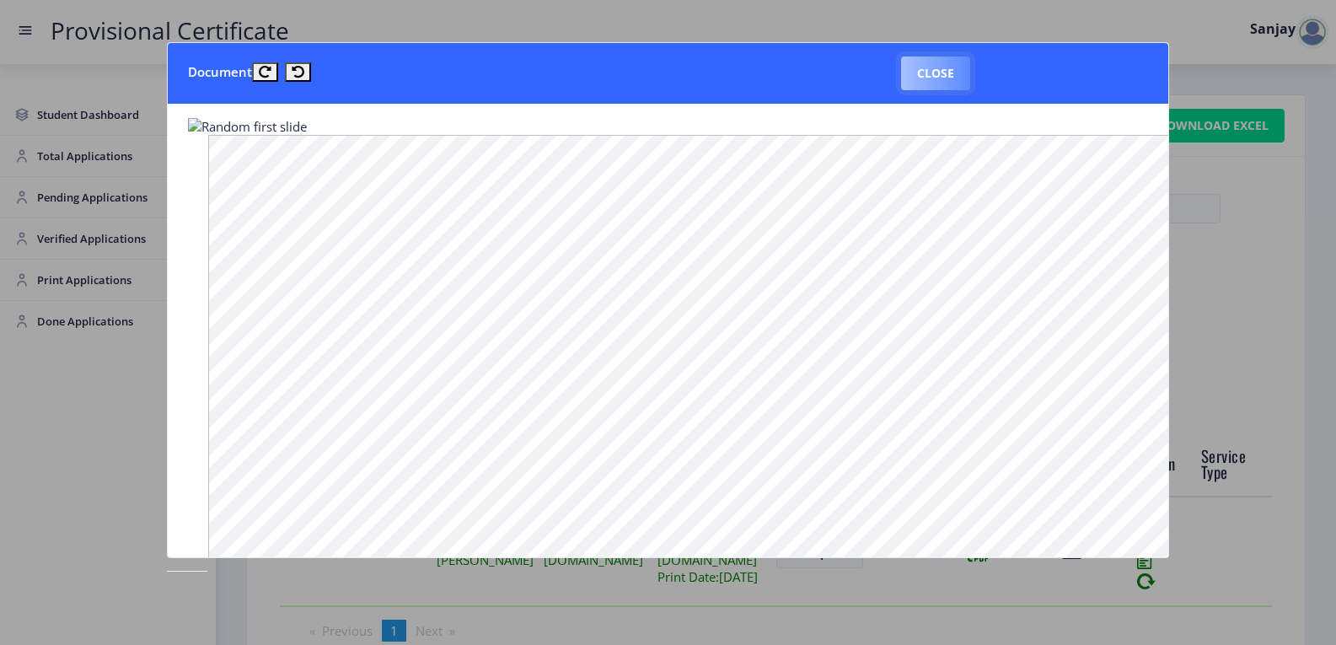
click at [918, 72] on button "Close" at bounding box center [935, 73] width 69 height 34
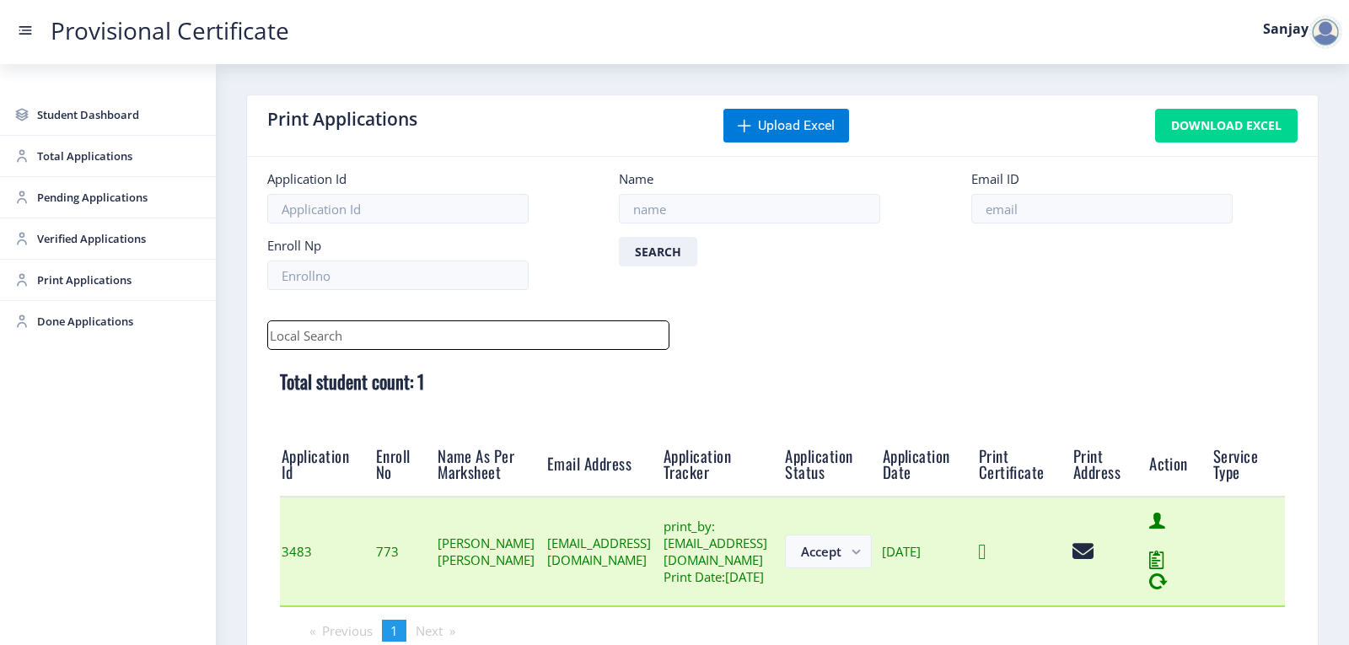
click at [985, 562] on icon at bounding box center [982, 551] width 8 height 21
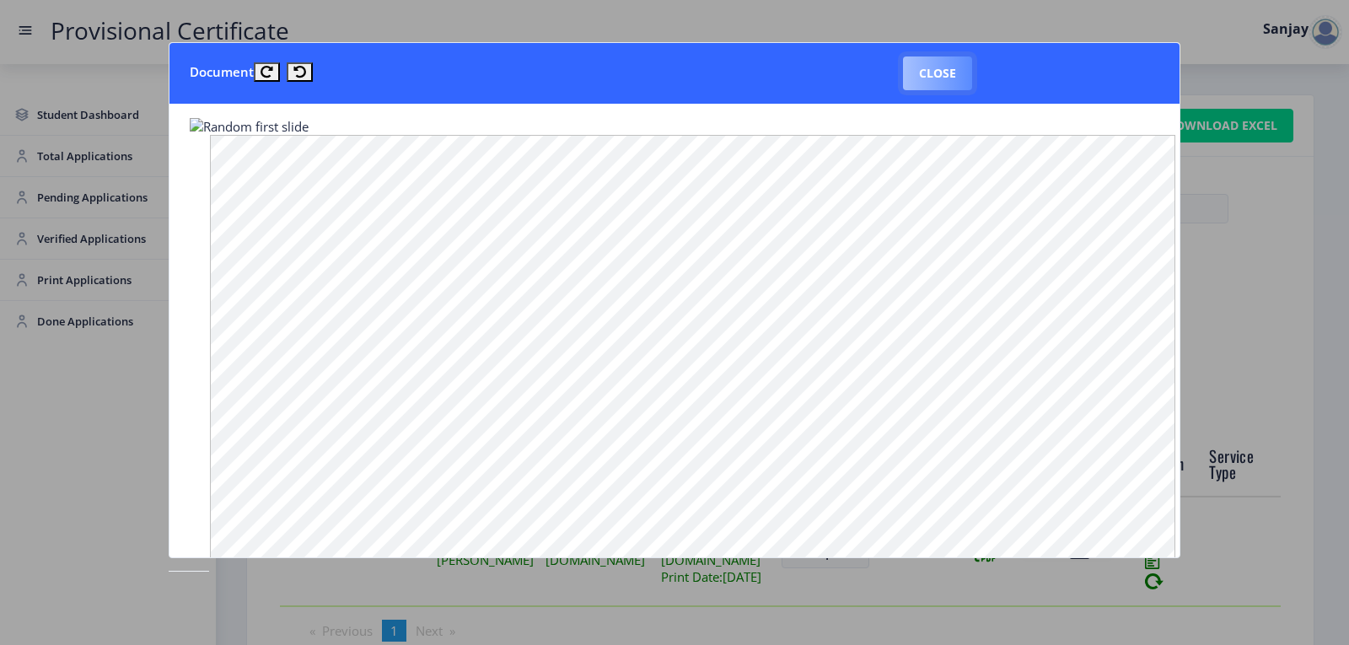
click at [949, 69] on button "Close" at bounding box center [937, 73] width 69 height 34
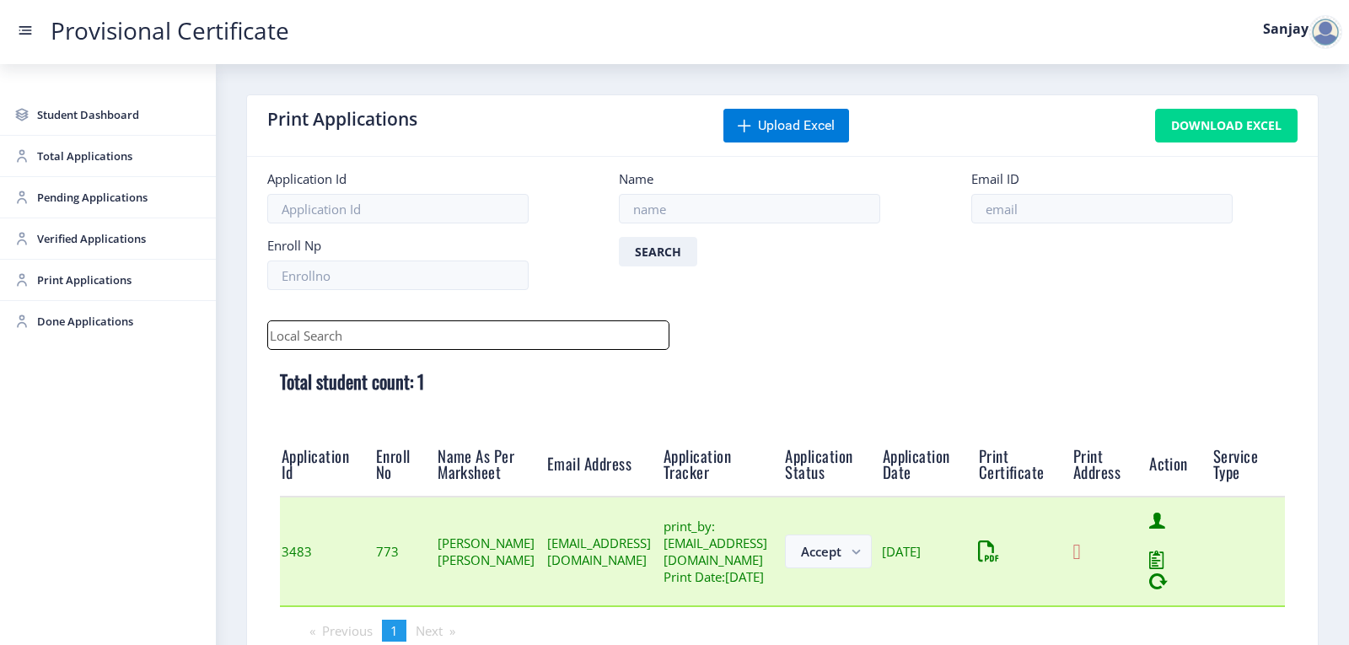
click at [1080, 561] on icon at bounding box center [1076, 551] width 8 height 21
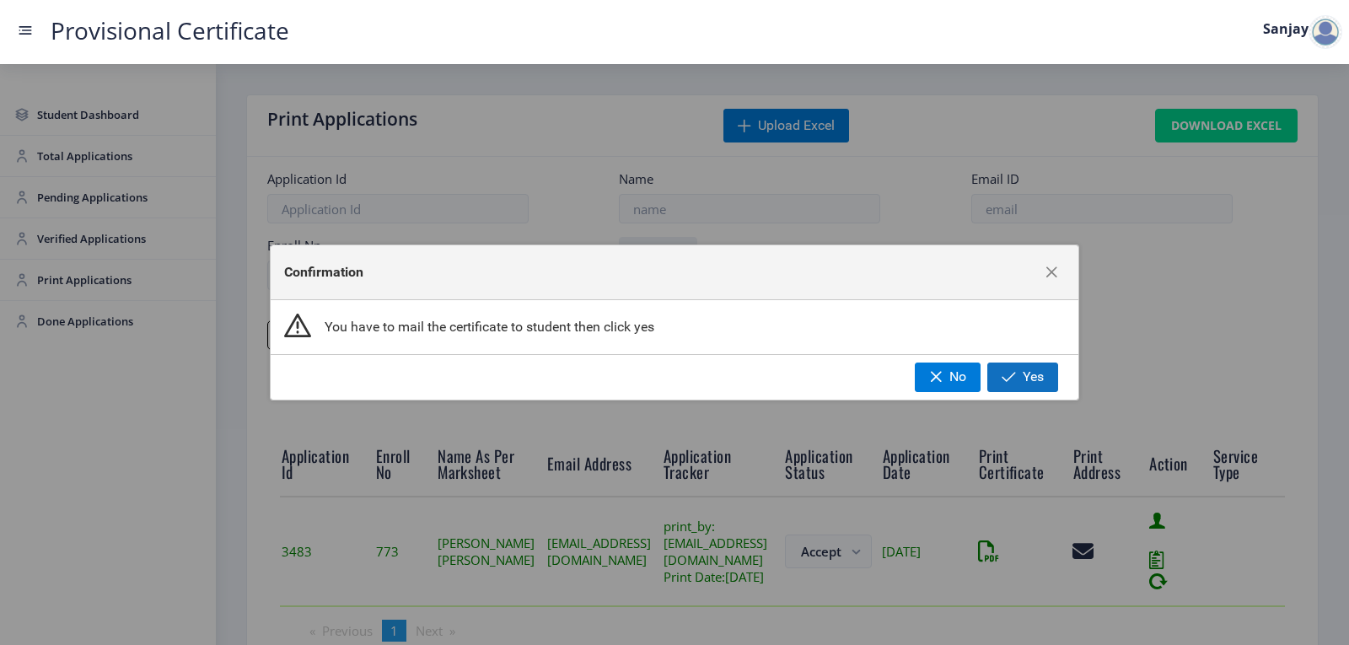
click at [1005, 379] on span "button" at bounding box center [1008, 376] width 14 height 13
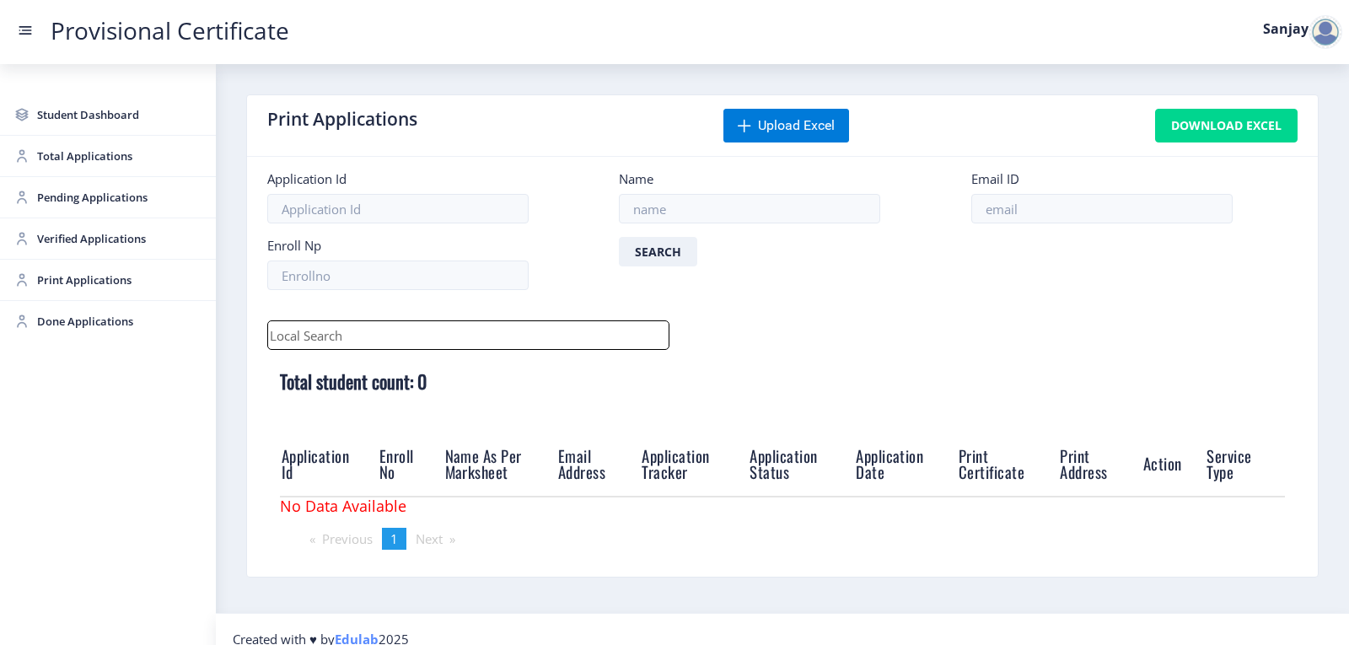
click at [1325, 27] on div at bounding box center [1325, 32] width 34 height 34
click at [1269, 126] on span "Log out" at bounding box center [1281, 123] width 108 height 20
